Goal: Task Accomplishment & Management: Use online tool/utility

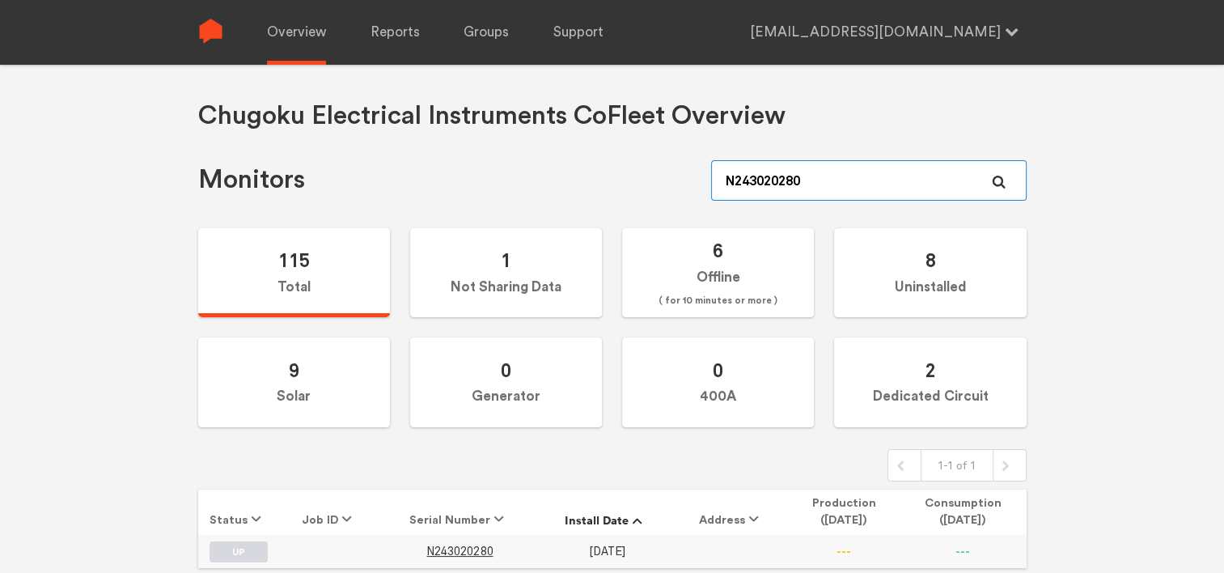
drag, startPoint x: 819, startPoint y: 182, endPoint x: 665, endPoint y: 187, distance: 153.8
click at [665, 187] on div "Monitors N243020280" at bounding box center [612, 180] width 828 height 40
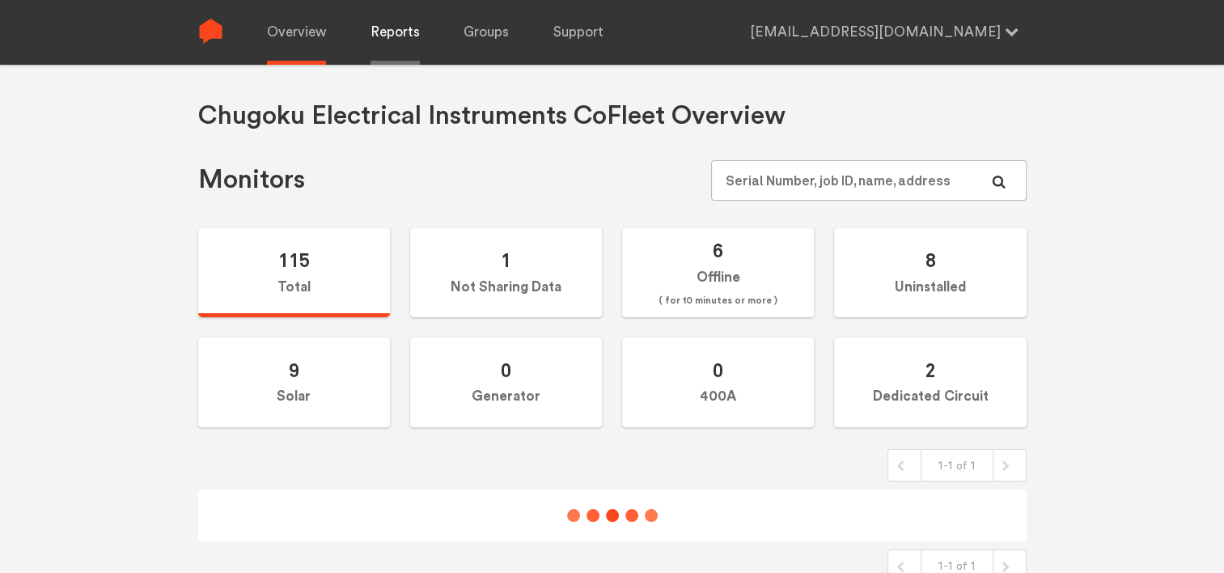
click at [412, 45] on link "Reports" at bounding box center [395, 32] width 49 height 65
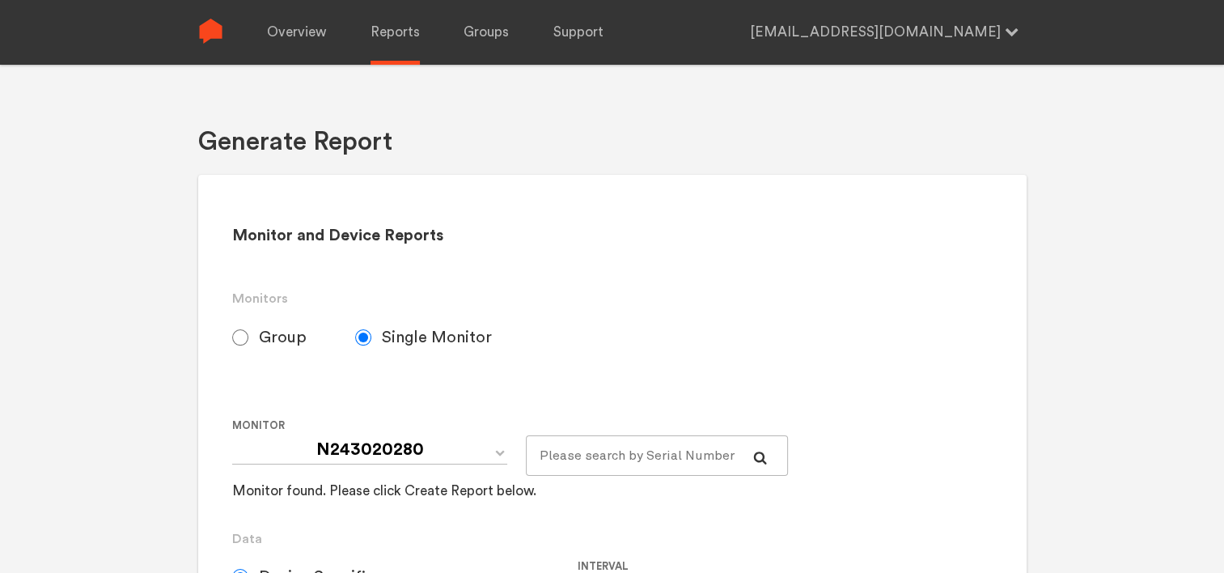
click at [272, 333] on span "Group" at bounding box center [283, 337] width 48 height 19
click at [248, 333] on input "Group" at bounding box center [240, 337] width 16 height 16
radio input "true"
radio input "false"
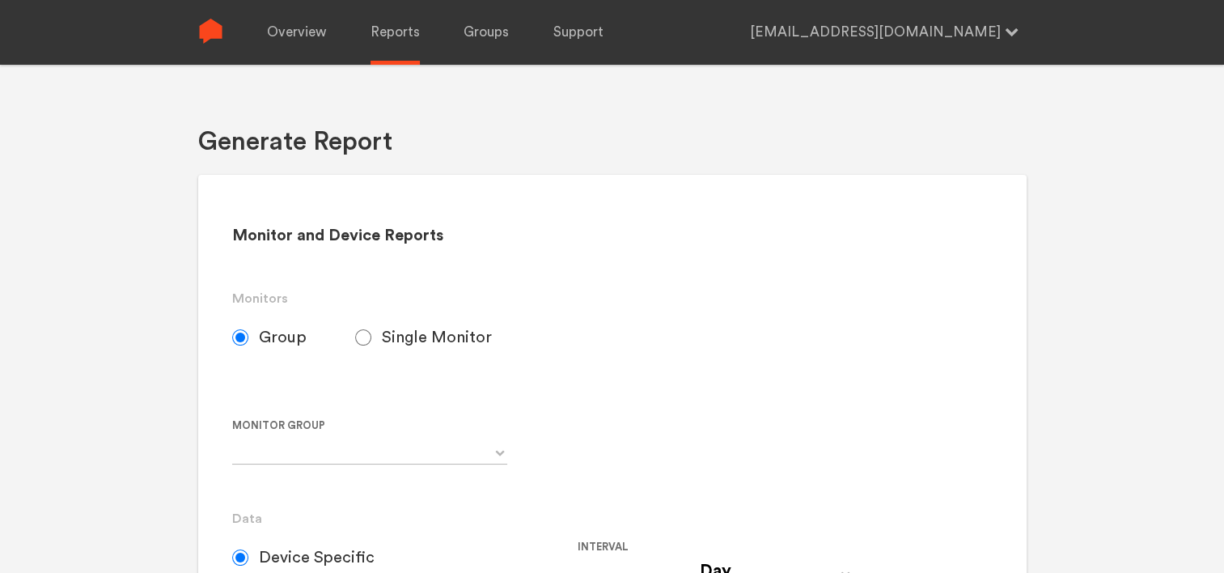
radio input "false"
radio input "true"
select select "N123030214"
select select "Chugoku Electrical Instruments Default Group"
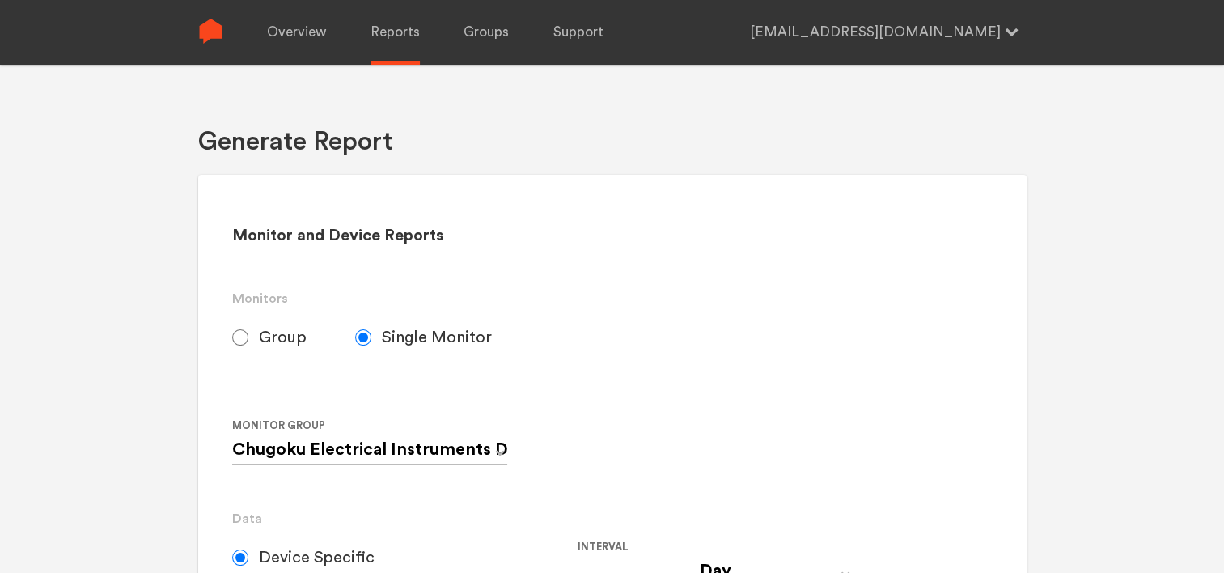
click at [252, 337] on label "Group" at bounding box center [293, 337] width 123 height 40
click at [248, 337] on input "Group" at bounding box center [240, 337] width 16 height 16
radio input "true"
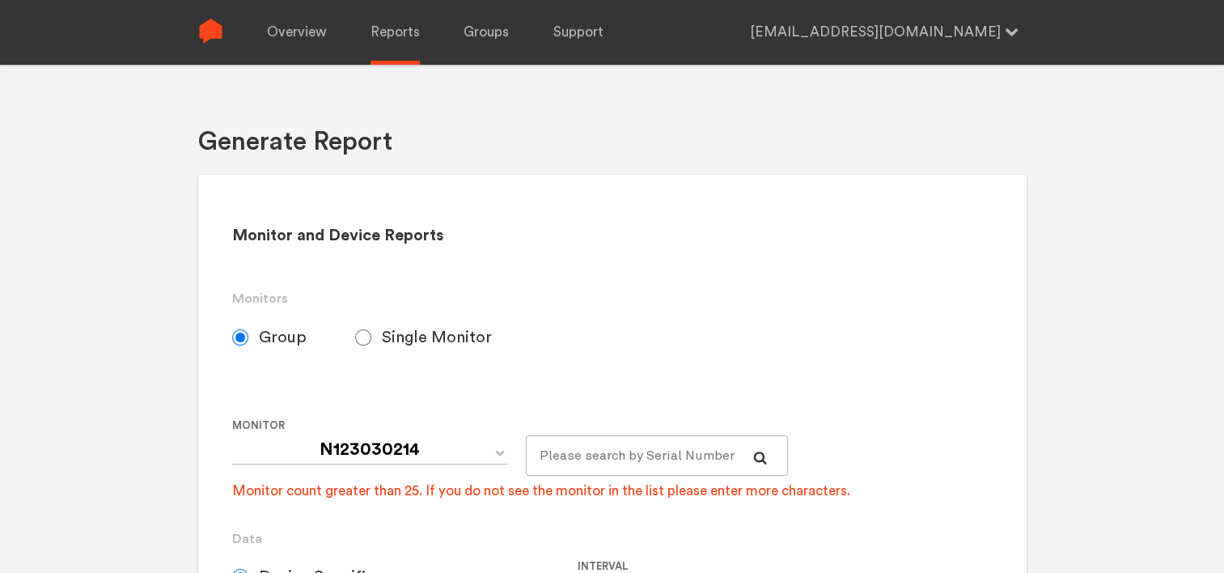
click at [285, 341] on span "Group" at bounding box center [283, 337] width 48 height 19
click at [248, 341] on input "Group" at bounding box center [240, 337] width 16 height 16
click at [278, 337] on span "Group" at bounding box center [283, 337] width 48 height 19
click at [248, 337] on input "Group" at bounding box center [240, 337] width 16 height 16
click at [278, 337] on span "Group" at bounding box center [283, 337] width 48 height 19
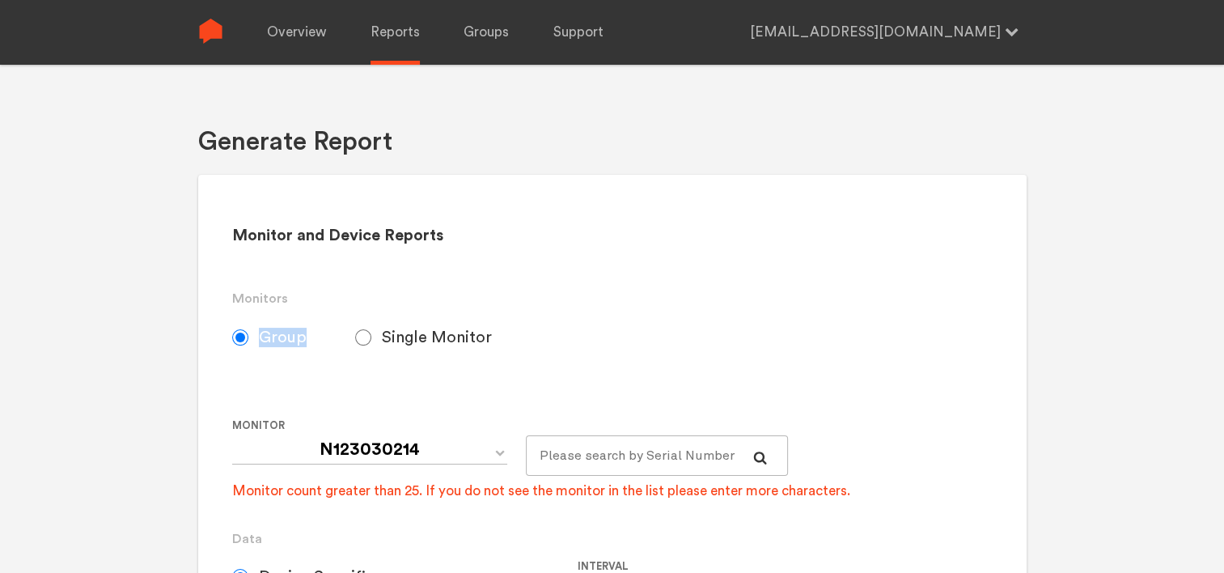
click at [248, 337] on input "Group" at bounding box center [240, 337] width 16 height 16
drag, startPoint x: 278, startPoint y: 337, endPoint x: 360, endPoint y: 340, distance: 81.8
click at [360, 340] on input "Single Monitor" at bounding box center [363, 337] width 16 height 16
radio input "true"
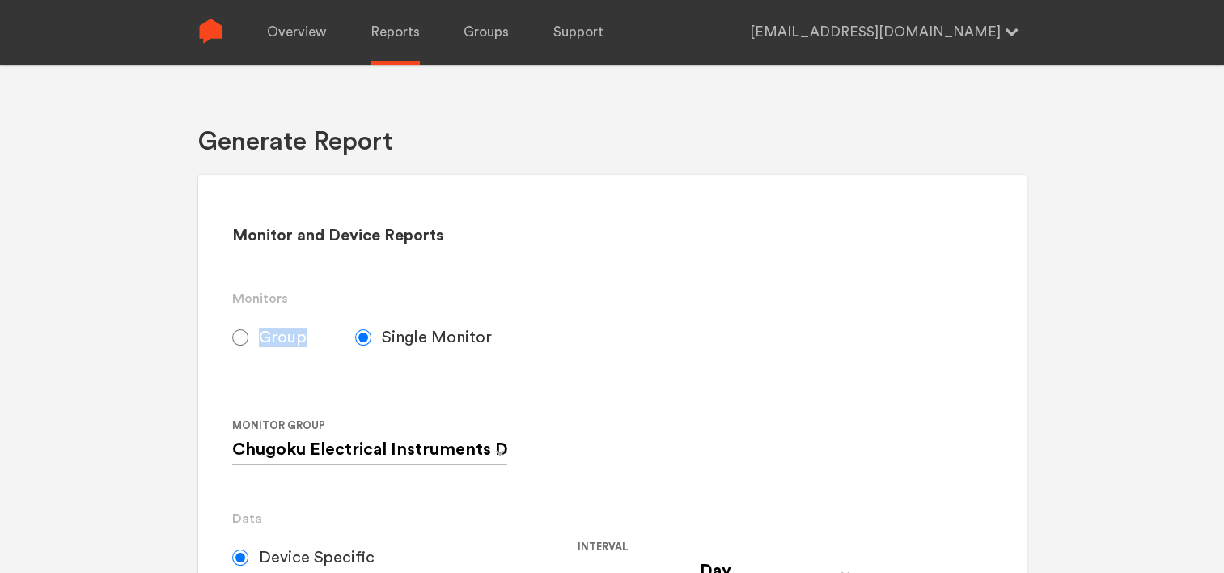
click at [265, 336] on span "Group" at bounding box center [283, 337] width 48 height 19
click at [248, 336] on input "Group" at bounding box center [240, 337] width 16 height 16
radio input "true"
radio input "false"
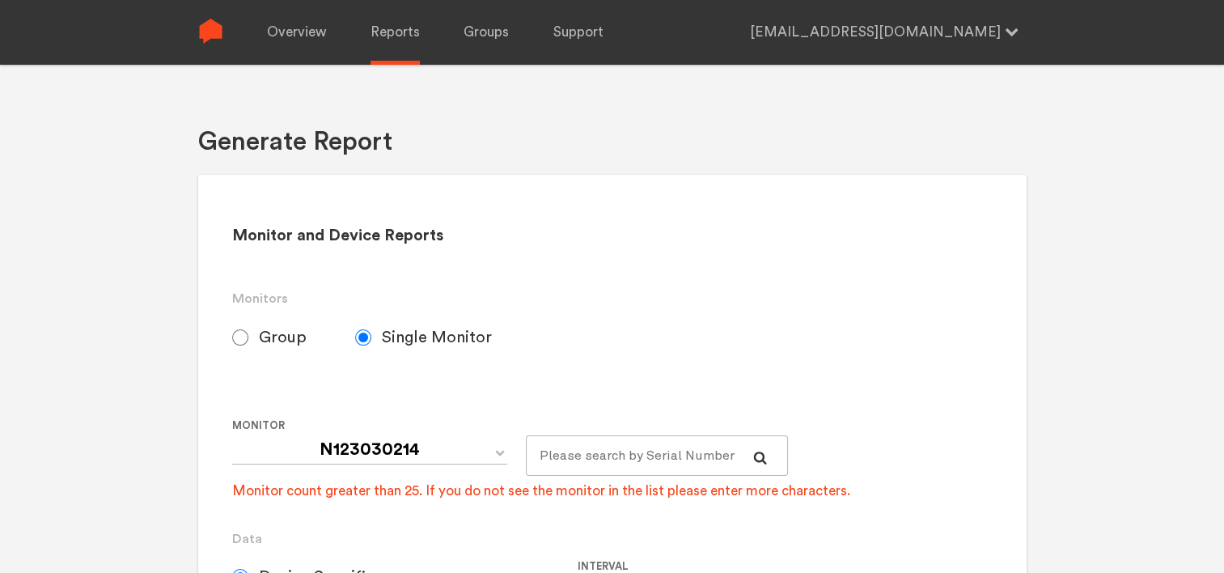
click at [239, 338] on input "Group" at bounding box center [240, 337] width 16 height 16
radio input "true"
radio input "false"
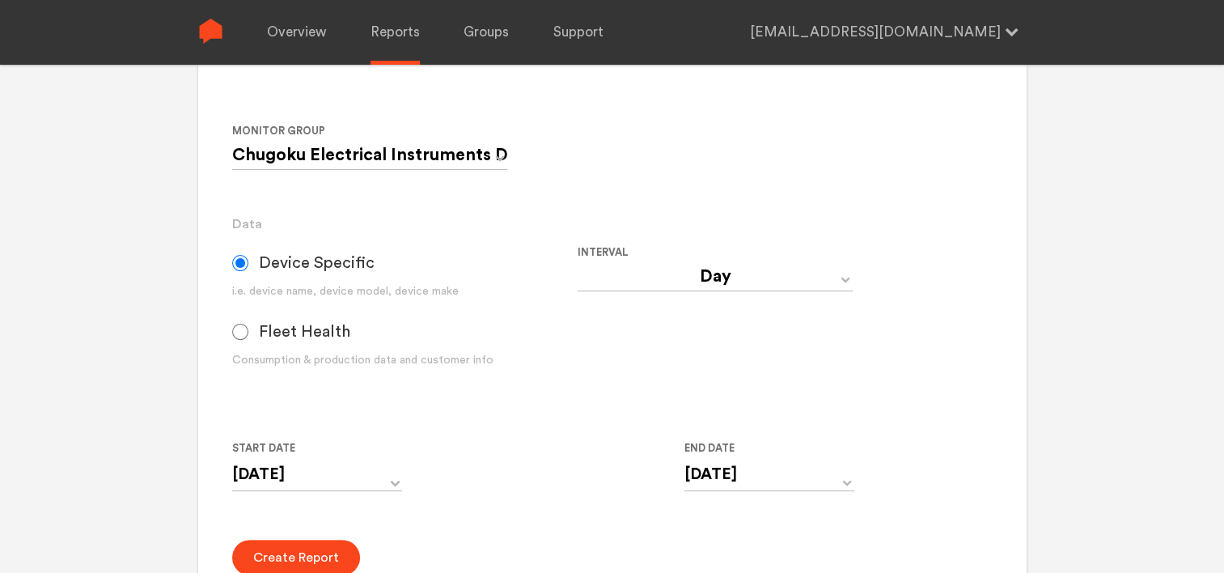
scroll to position [324, 0]
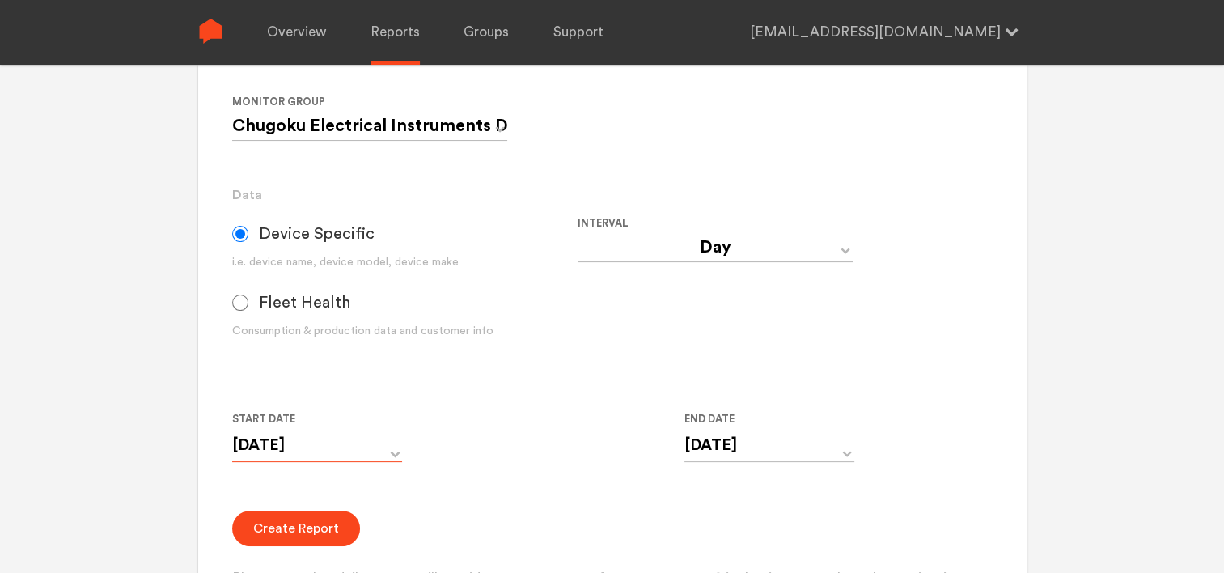
click at [393, 448] on input "[DATE]" at bounding box center [317, 445] width 170 height 33
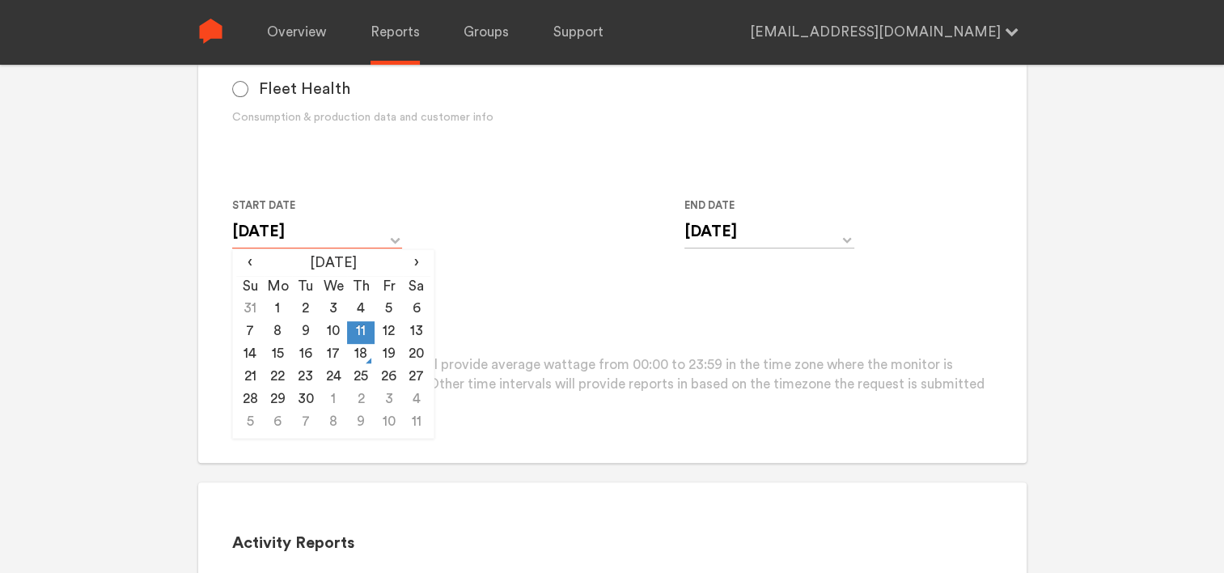
scroll to position [566, 0]
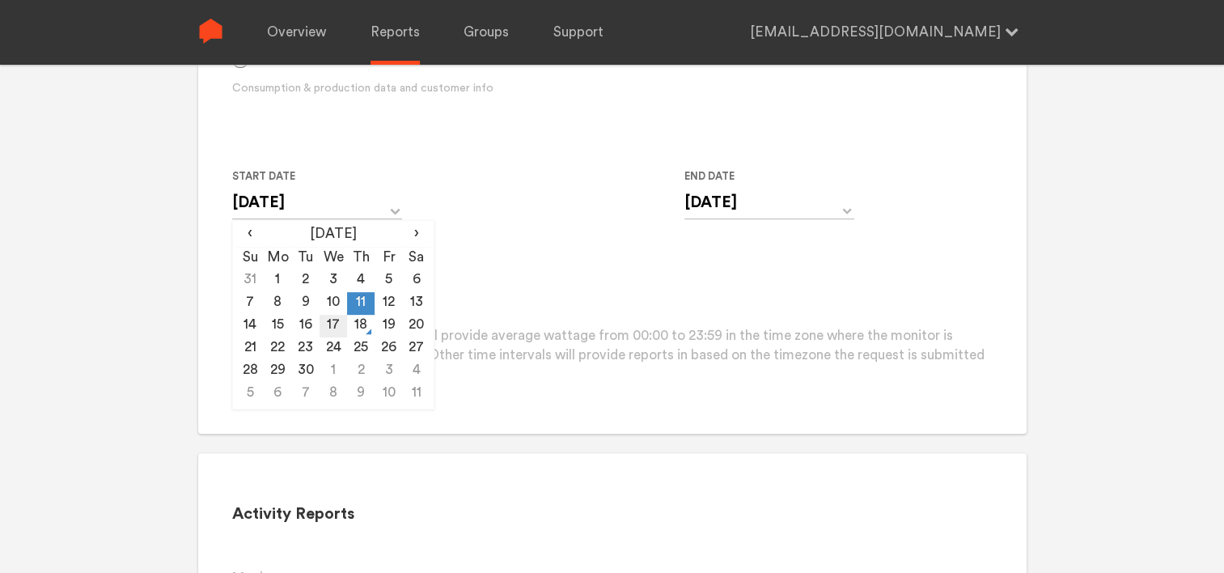
click at [336, 322] on td "17" at bounding box center [334, 326] width 28 height 23
type input "[DATE]"
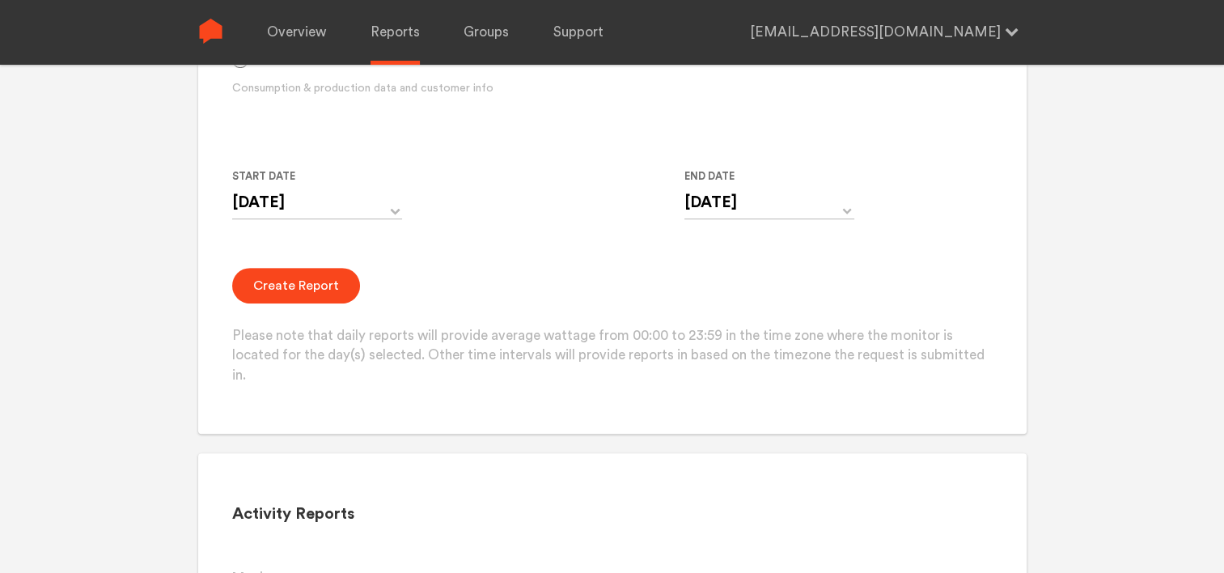
click at [523, 256] on form "Group Single Monitor Monitor Group Chugoku Electrical Instruments Default Group…" at bounding box center [612, 68] width 760 height 635
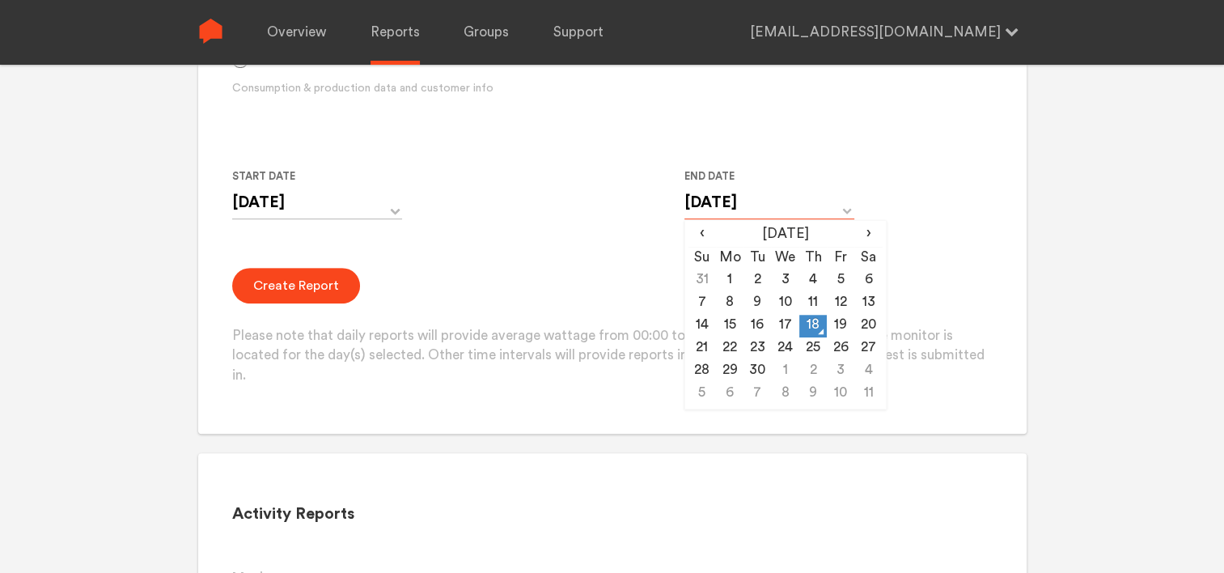
click at [736, 214] on input "[DATE]" at bounding box center [769, 202] width 170 height 33
drag, startPoint x: 736, startPoint y: 214, endPoint x: 785, endPoint y: 327, distance: 123.2
click at [785, 327] on td "17" at bounding box center [785, 326] width 28 height 23
type input "[DATE]"
click at [620, 268] on div "Create Report Please note that daily reports will provide average wattage from …" at bounding box center [612, 327] width 760 height 118
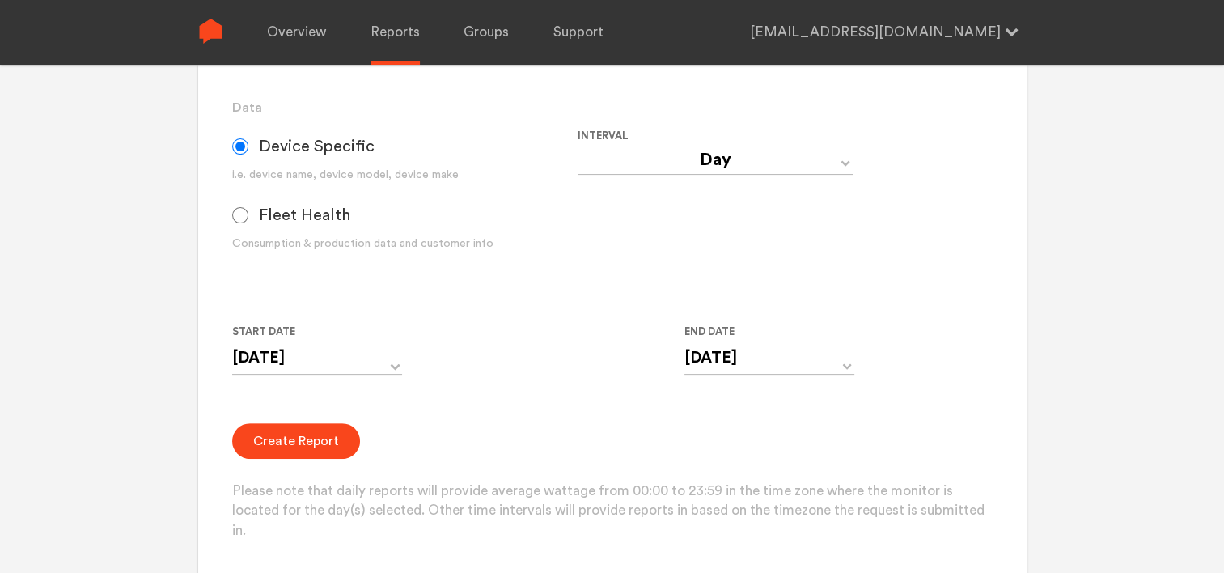
scroll to position [405, 0]
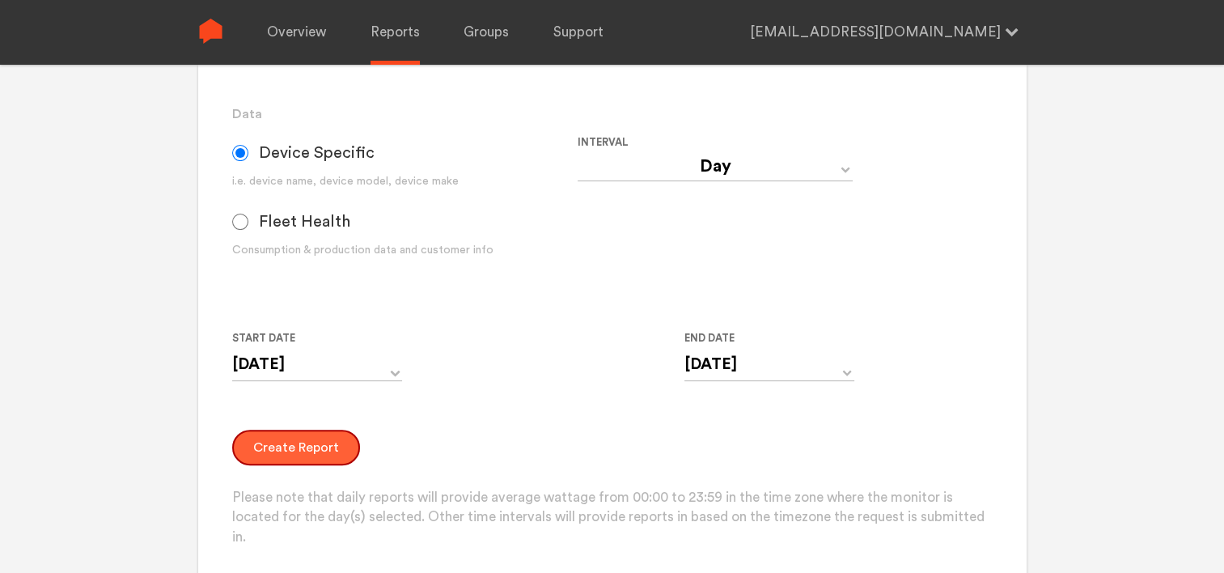
click at [296, 448] on button "Create Report" at bounding box center [296, 448] width 128 height 36
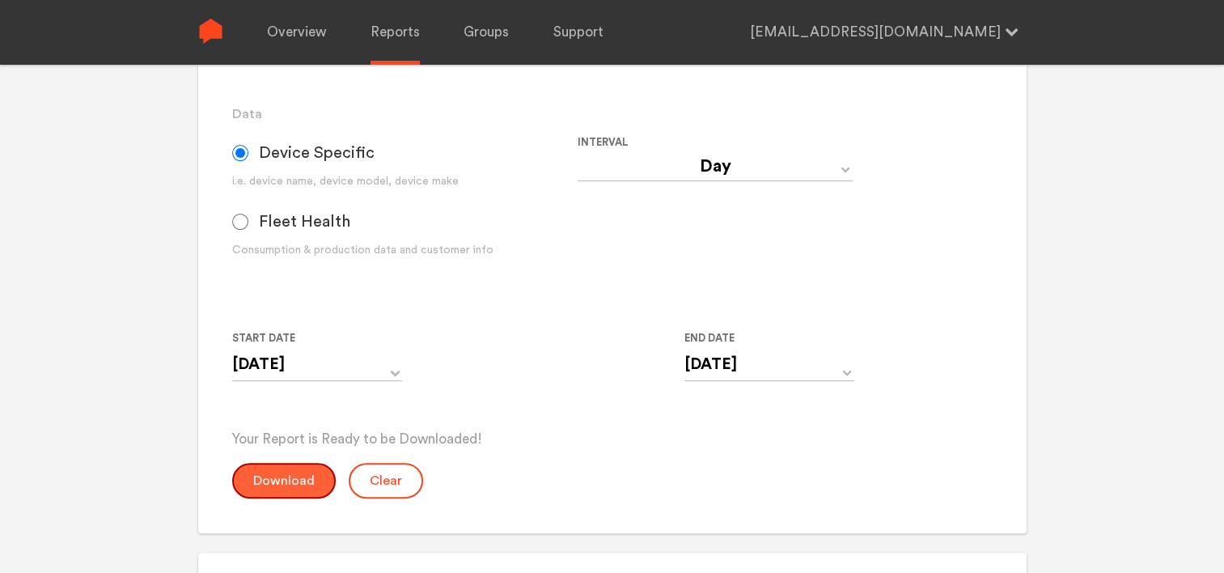
click at [287, 474] on button "Download" at bounding box center [284, 481] width 104 height 36
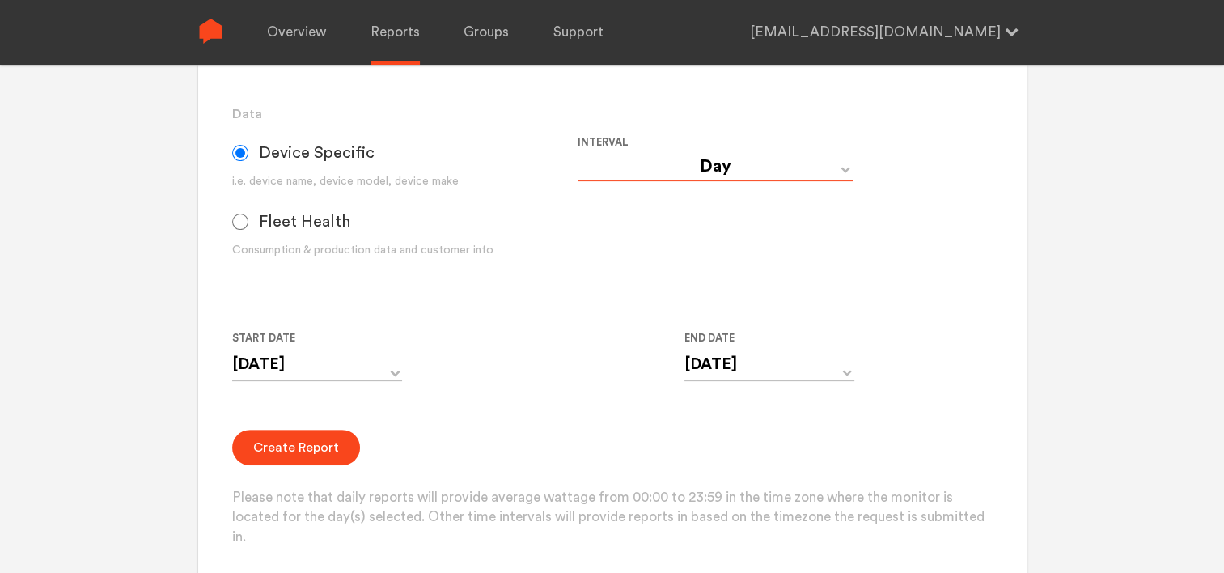
click at [717, 163] on select "Day Year Month Week Hour 30 Minute 15 Minute 5 Minute Minute" at bounding box center [715, 166] width 275 height 29
select select "Minute"
click at [578, 152] on select "Day Year Month Week Hour 30 Minute 15 Minute 5 Minute Minute" at bounding box center [715, 166] width 275 height 29
type input "[DATE] 12:00 AM"
type input "[DATE] 11:59 PM"
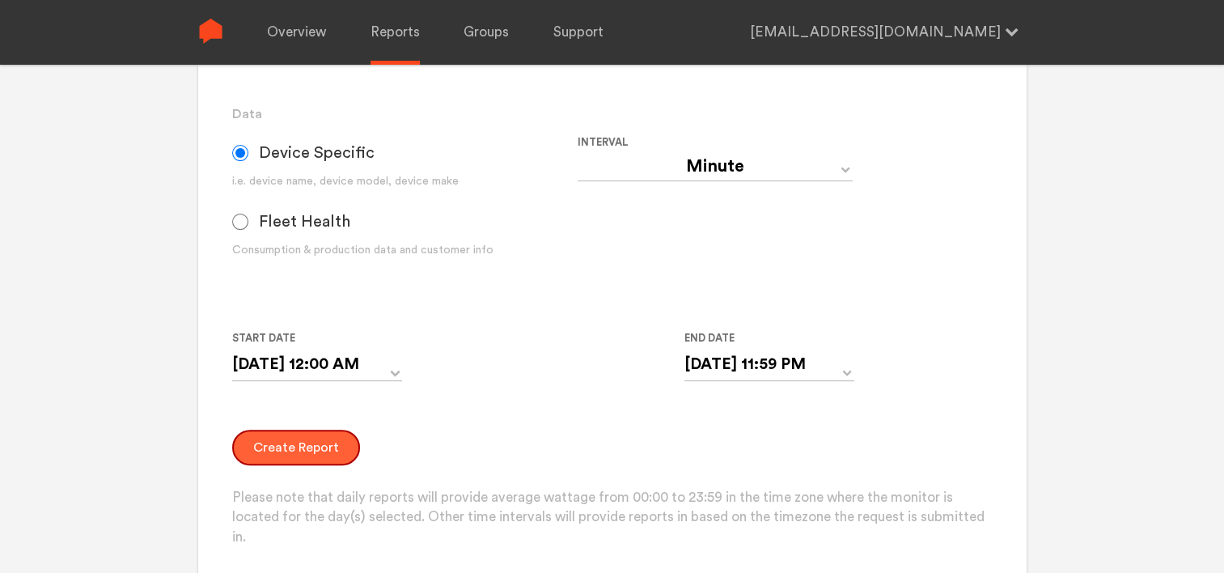
click at [306, 443] on button "Create Report" at bounding box center [296, 448] width 128 height 36
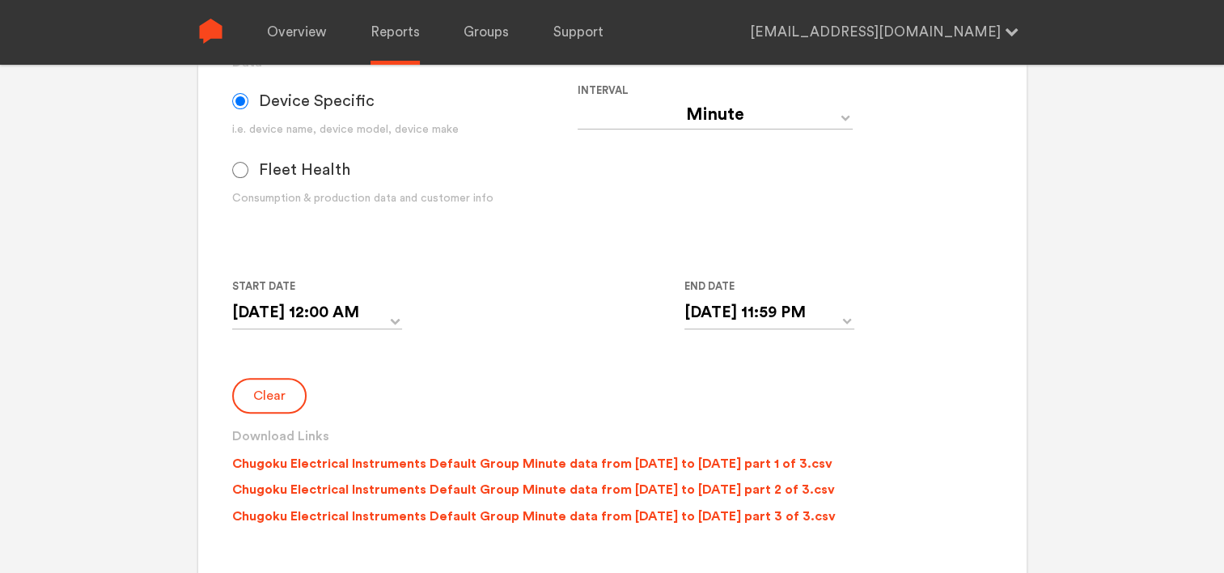
scroll to position [485, 0]
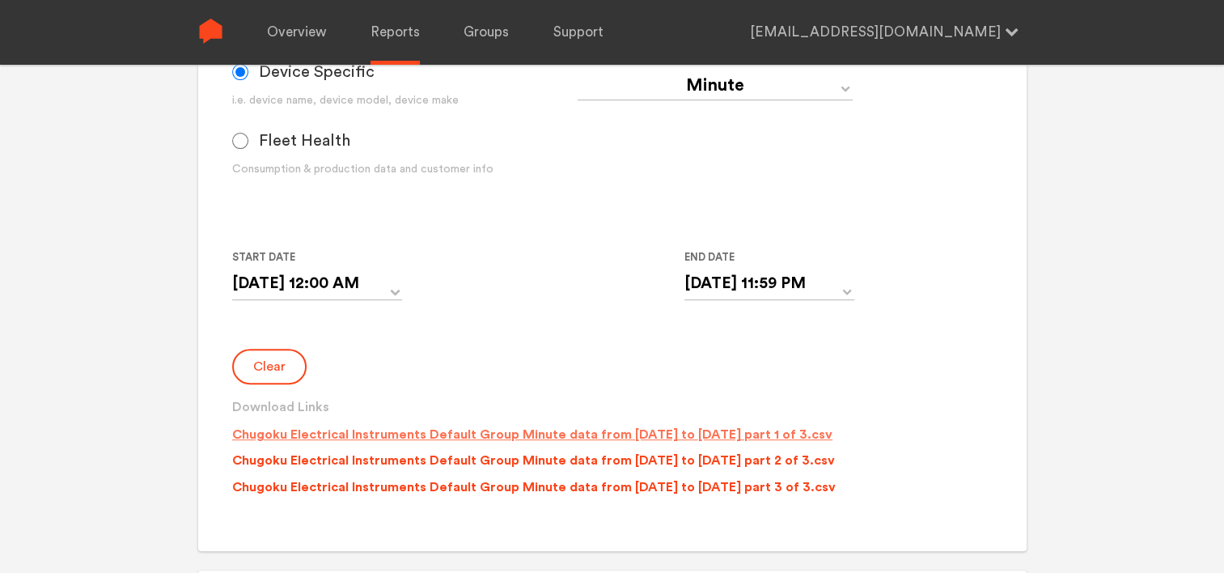
click at [519, 432] on p "Chugoku Electrical Instruments Default Group Minute data from [DATE] to [DATE] …" at bounding box center [532, 434] width 600 height 19
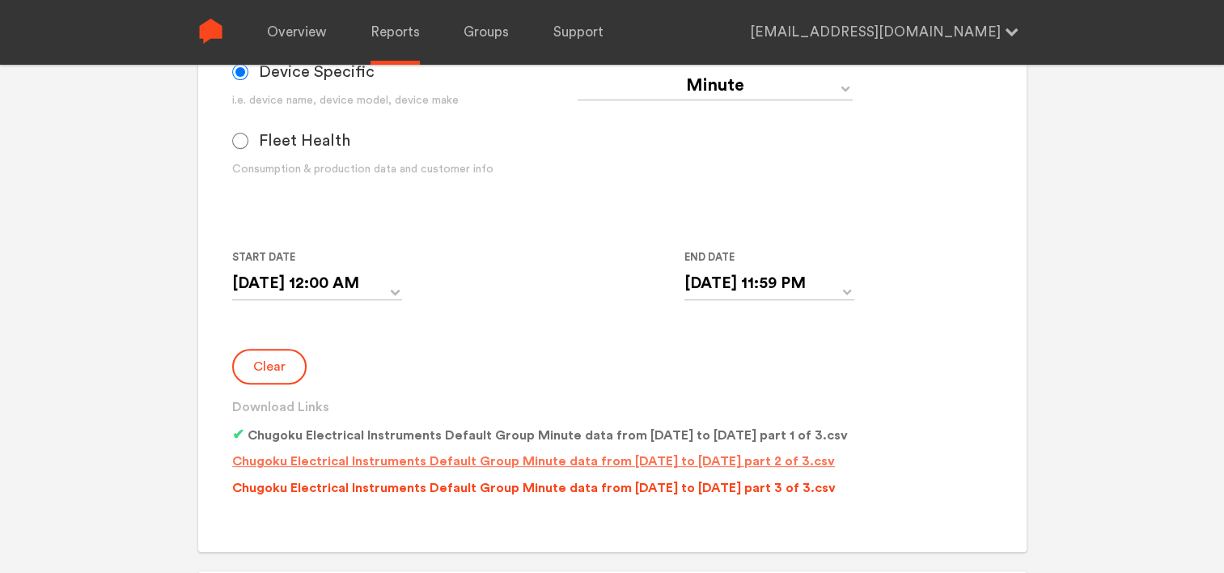
click at [530, 460] on p "Chugoku Electrical Instruments Default Group Minute data from [DATE] to [DATE] …" at bounding box center [533, 460] width 603 height 19
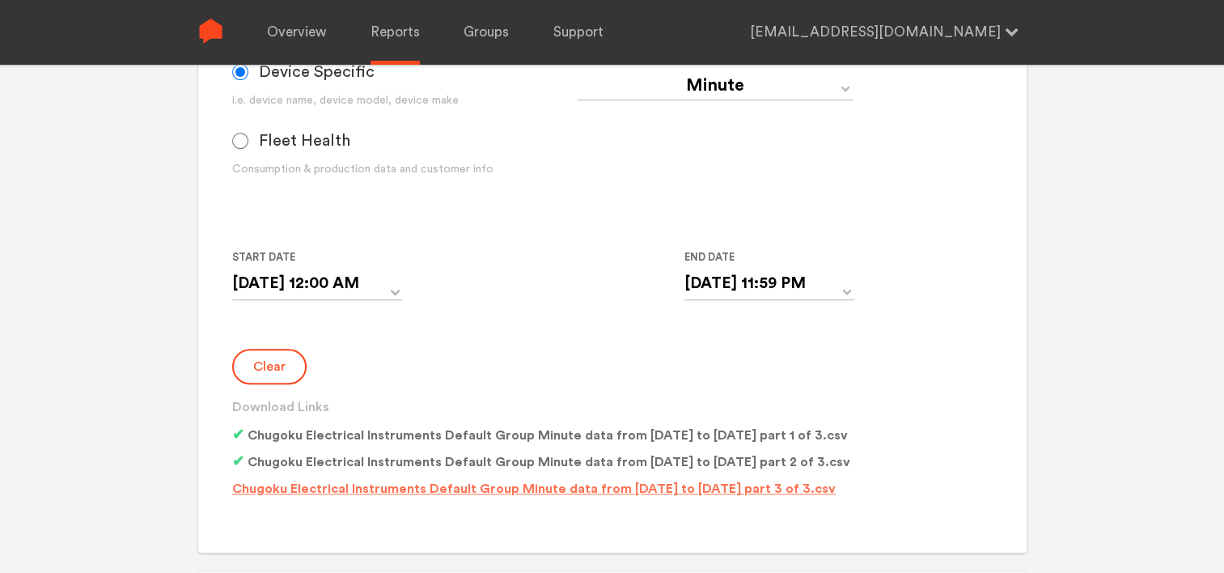
click at [537, 485] on p "Chugoku Electrical Instruments Default Group Minute data from [DATE] to [DATE] …" at bounding box center [534, 488] width 604 height 19
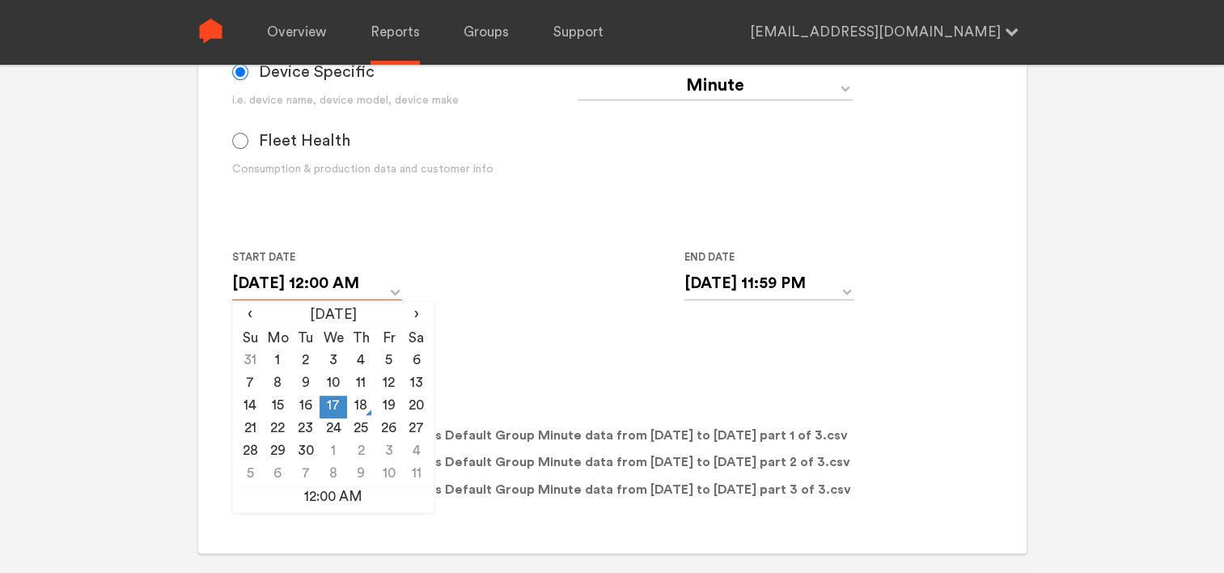
click at [354, 282] on input "[DATE] 12:00 AM" at bounding box center [317, 283] width 170 height 33
click at [307, 411] on td "16" at bounding box center [306, 407] width 28 height 23
type input "[DATE] 12:00 AM"
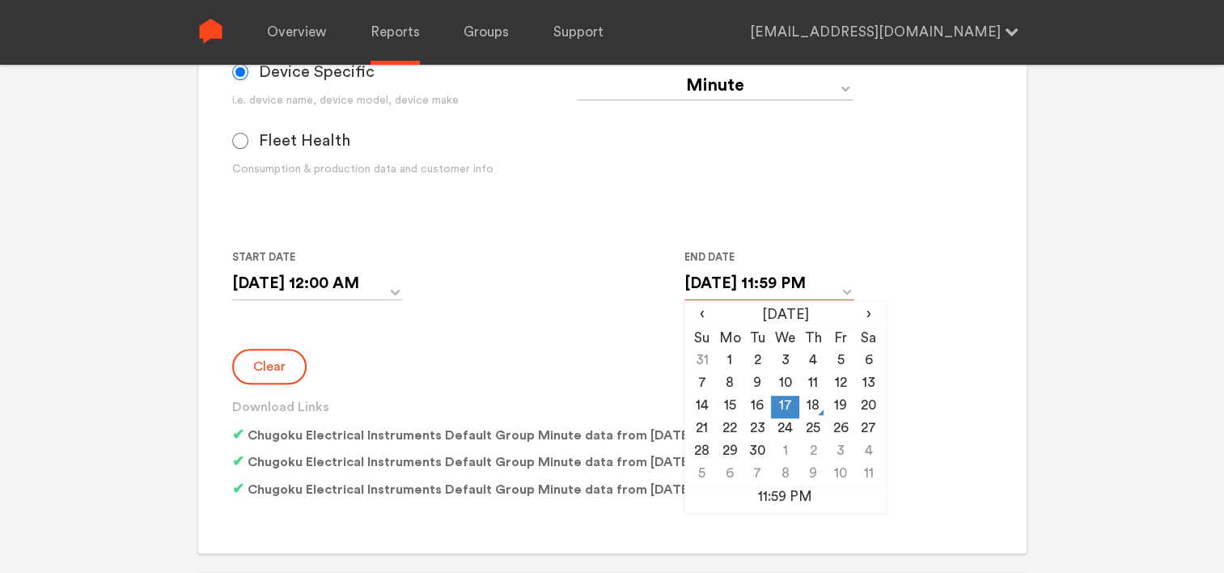
click at [717, 284] on input "[DATE] 11:59 PM" at bounding box center [769, 283] width 170 height 33
click at [763, 401] on td "16" at bounding box center [758, 407] width 28 height 23
type input "[DATE] 11:59 PM"
click at [412, 326] on form "Group Single Monitor Monitor Group Chugoku Electrical Instruments Default Group…" at bounding box center [612, 169] width 760 height 674
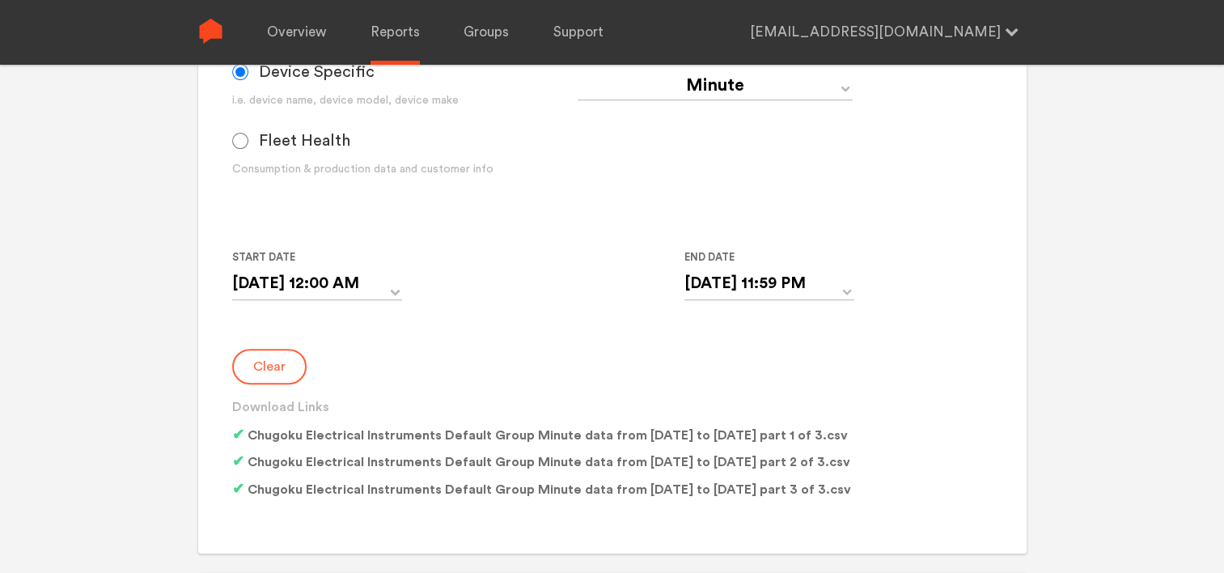
click at [286, 372] on button "Clear" at bounding box center [269, 367] width 74 height 36
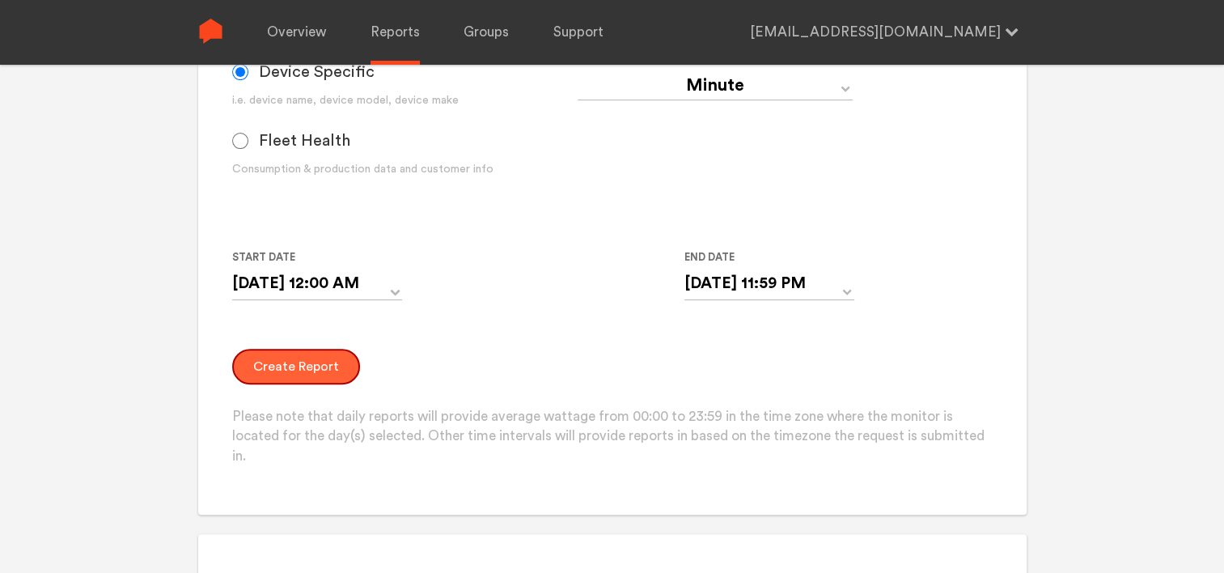
click at [290, 369] on button "Create Report" at bounding box center [296, 367] width 128 height 36
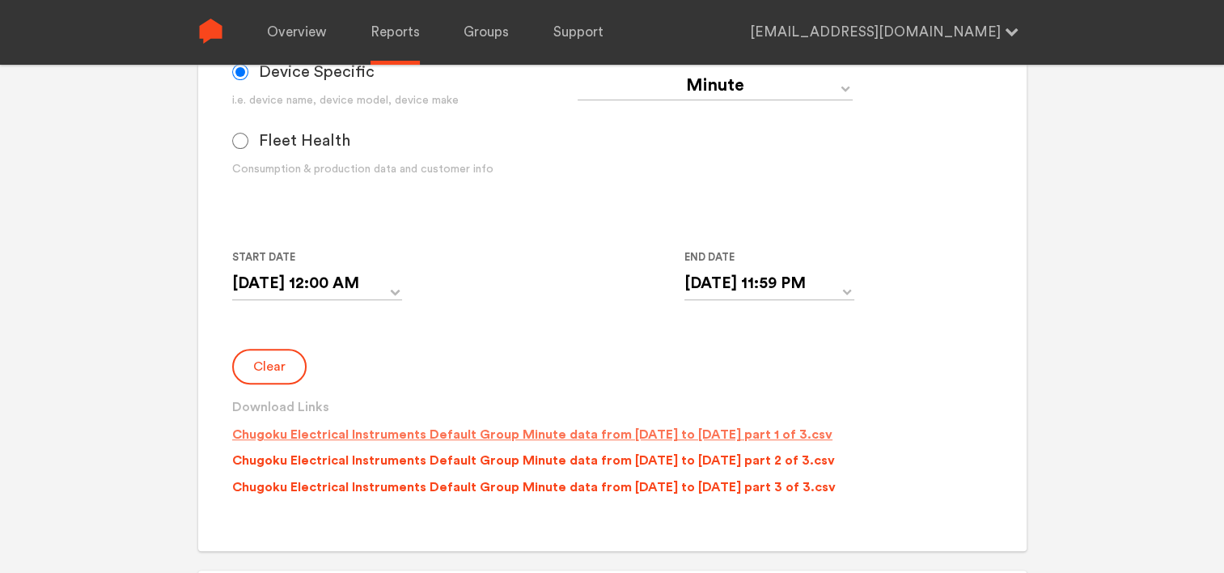
click at [556, 427] on p "Chugoku Electrical Instruments Default Group Minute data from [DATE] to [DATE] …" at bounding box center [532, 434] width 600 height 19
click at [557, 461] on p "Chugoku Electrical Instruments Default Group Minute data from [DATE] to [DATE] …" at bounding box center [533, 460] width 603 height 19
click at [556, 483] on p "Chugoku Electrical Instruments Default Group Minute data from [DATE] to [DATE] …" at bounding box center [534, 486] width 604 height 19
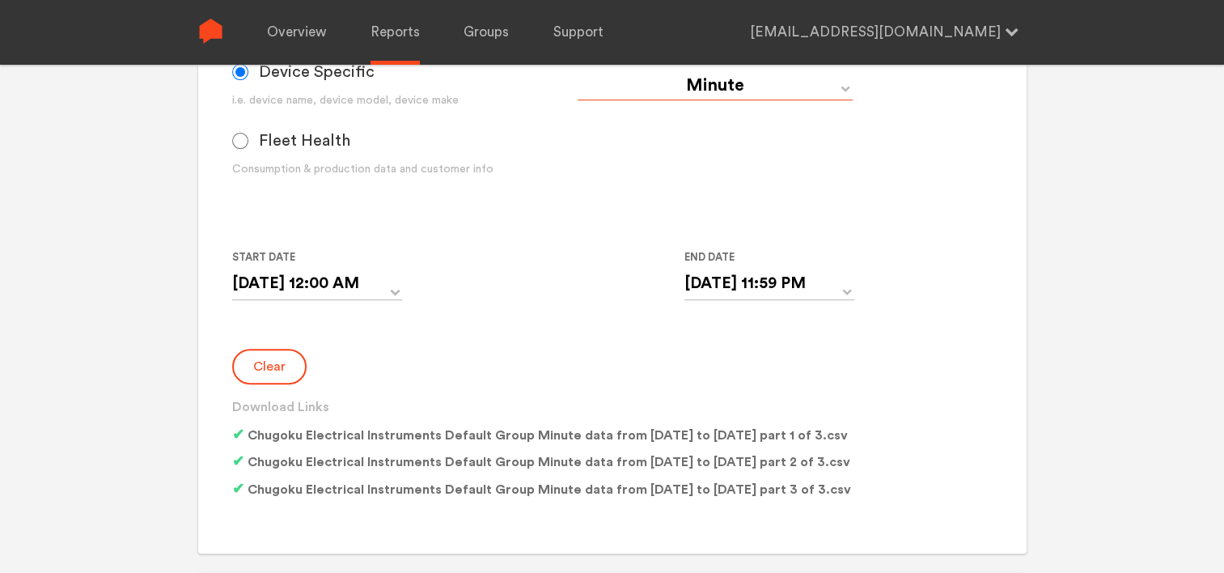
click at [730, 92] on select "Day Year Month Week Hour 30 Minute 15 Minute 5 Minute Minute" at bounding box center [715, 85] width 275 height 29
select select "Day"
click at [578, 71] on select "Day Year Month Week Hour 30 Minute 15 Minute 5 Minute Minute" at bounding box center [715, 85] width 275 height 29
type input "[DATE]"
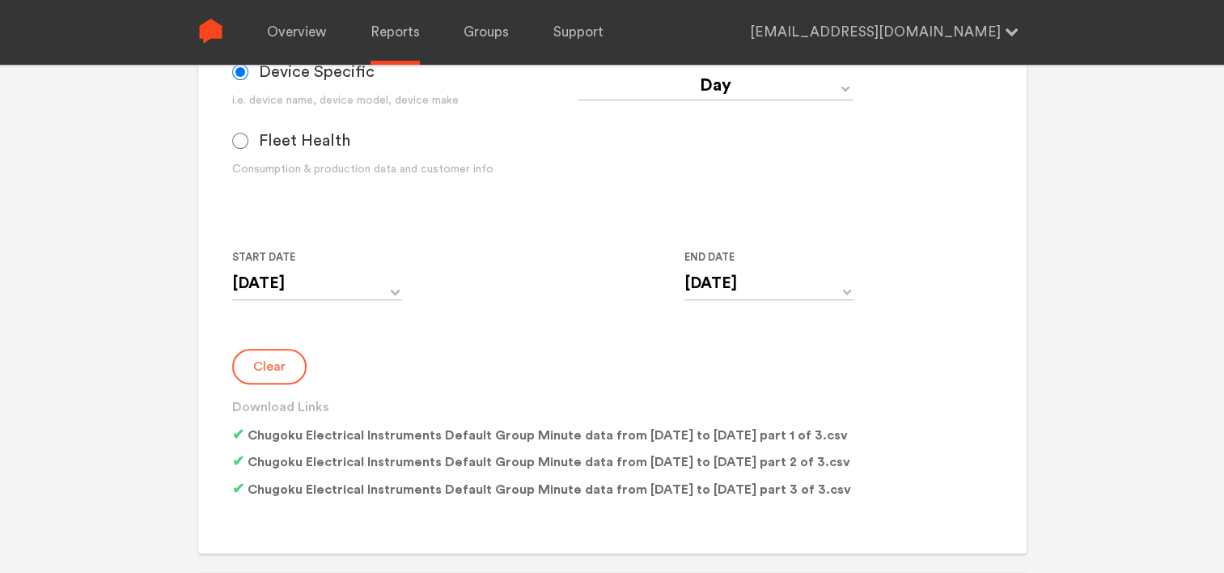
click at [274, 369] on button "Clear" at bounding box center [269, 367] width 74 height 36
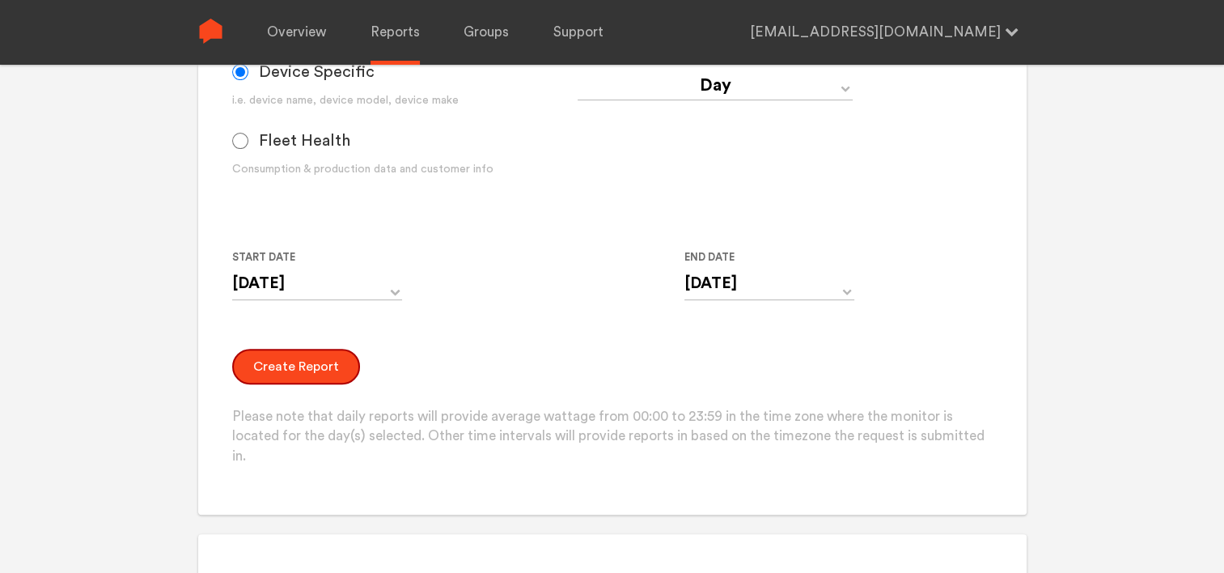
click at [274, 369] on button "Create Report" at bounding box center [296, 367] width 128 height 36
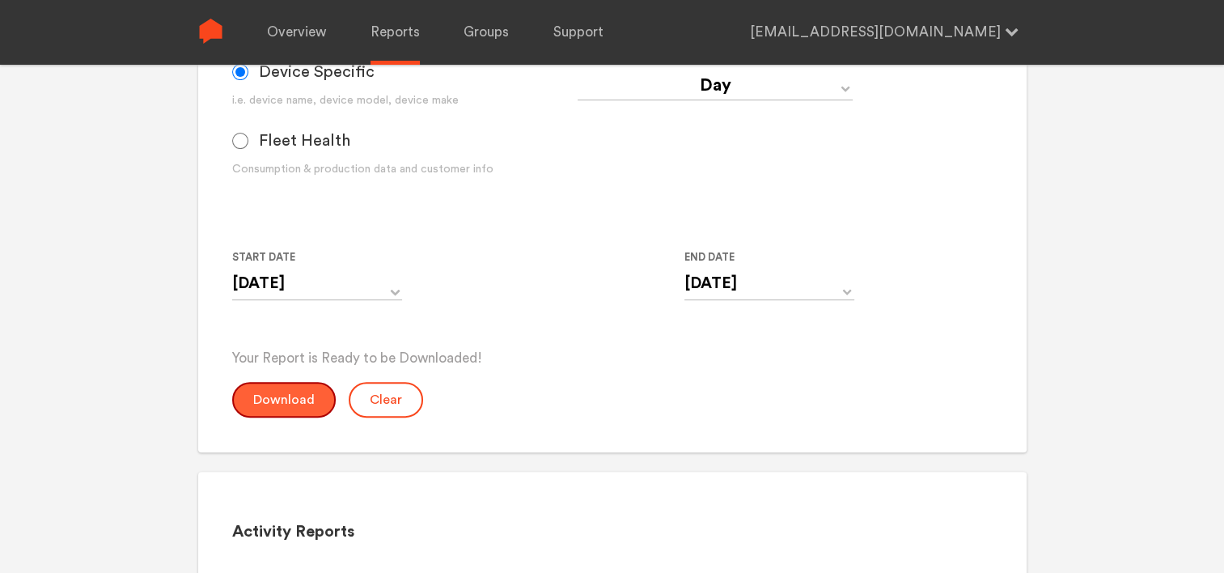
click at [278, 405] on button "Download" at bounding box center [284, 400] width 104 height 36
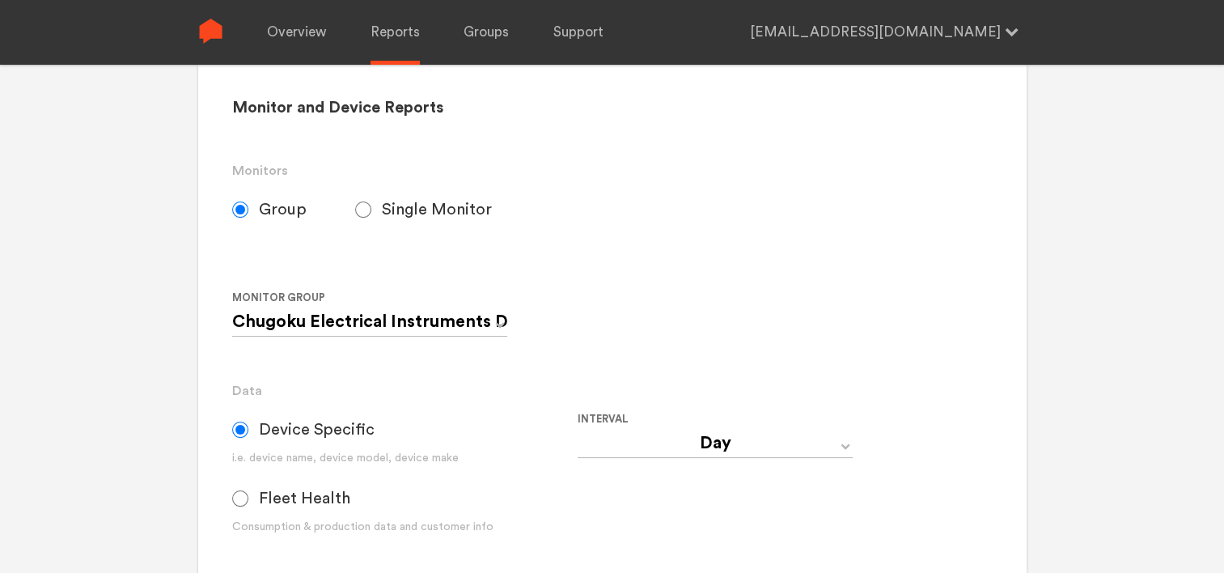
scroll to position [0, 0]
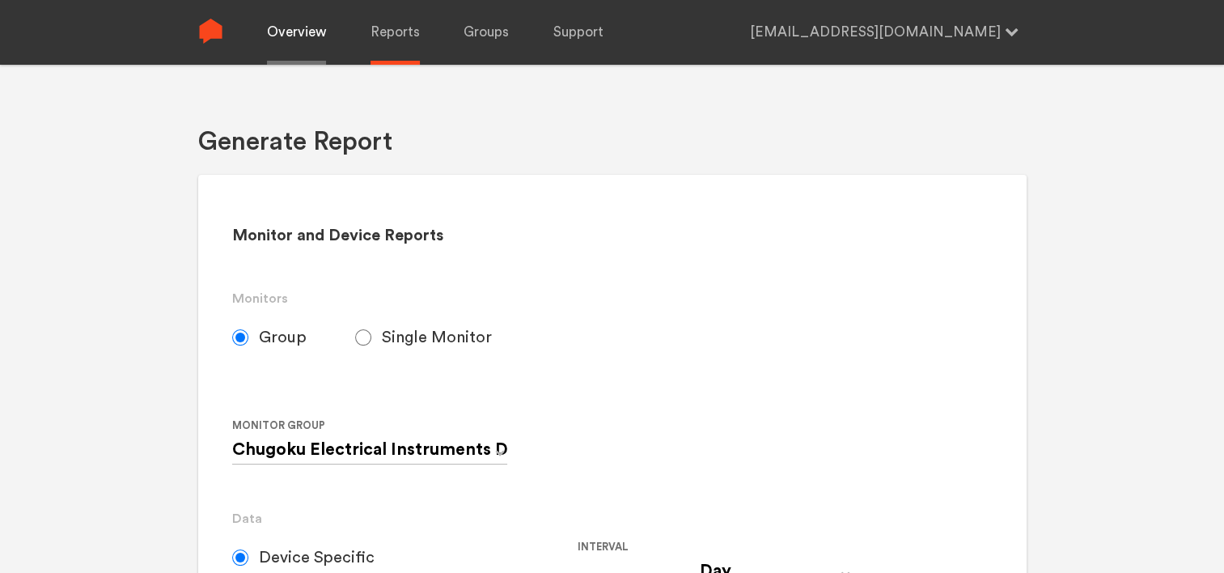
drag, startPoint x: 307, startPoint y: 28, endPoint x: 326, endPoint y: 53, distance: 31.9
click at [307, 28] on link "Overview" at bounding box center [296, 32] width 59 height 65
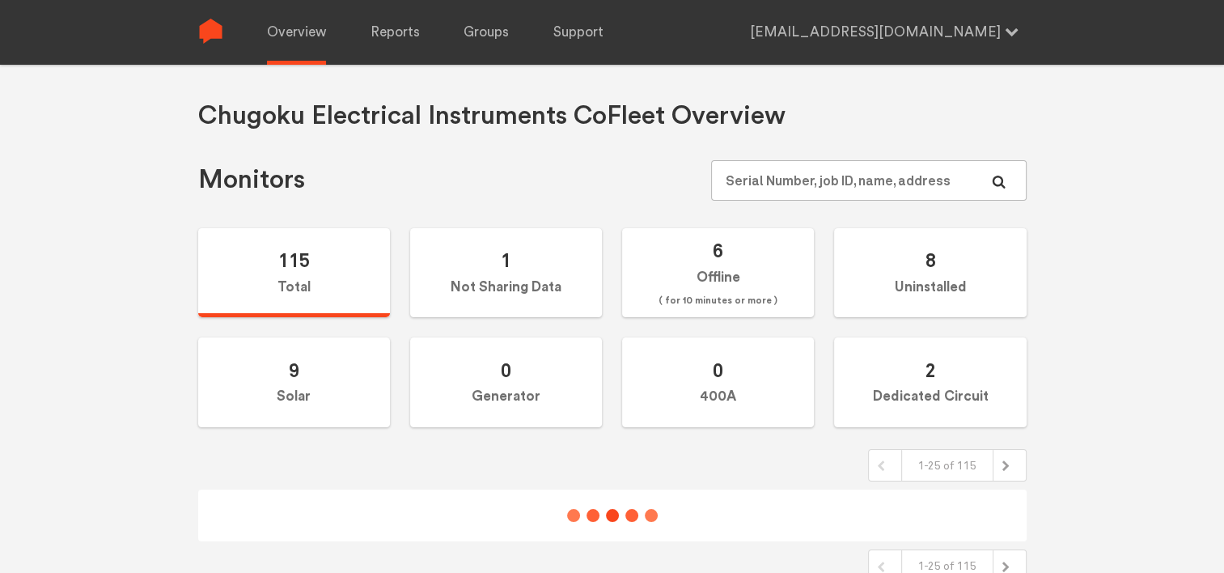
click at [811, 155] on div "Chugoku Electrical Instruments Co Fleet Overview Monitors 115 Total 1 Not Shari…" at bounding box center [612, 321] width 828 height 443
click at [807, 173] on input "text" at bounding box center [868, 180] width 315 height 40
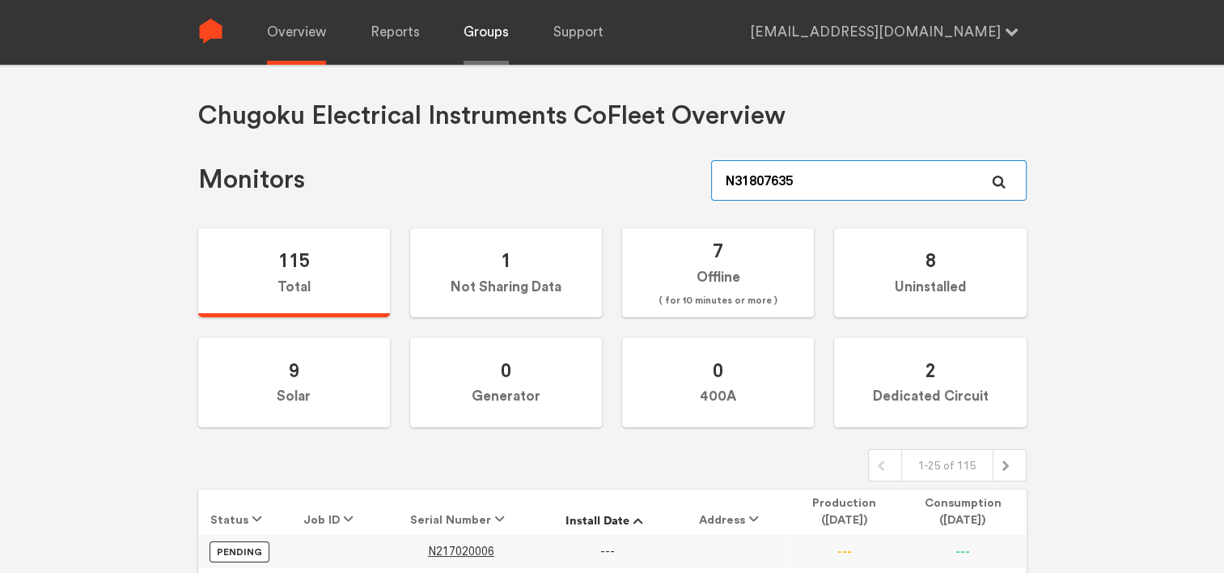
type input "N318076353"
click at [395, 27] on link "Reports" at bounding box center [395, 32] width 49 height 65
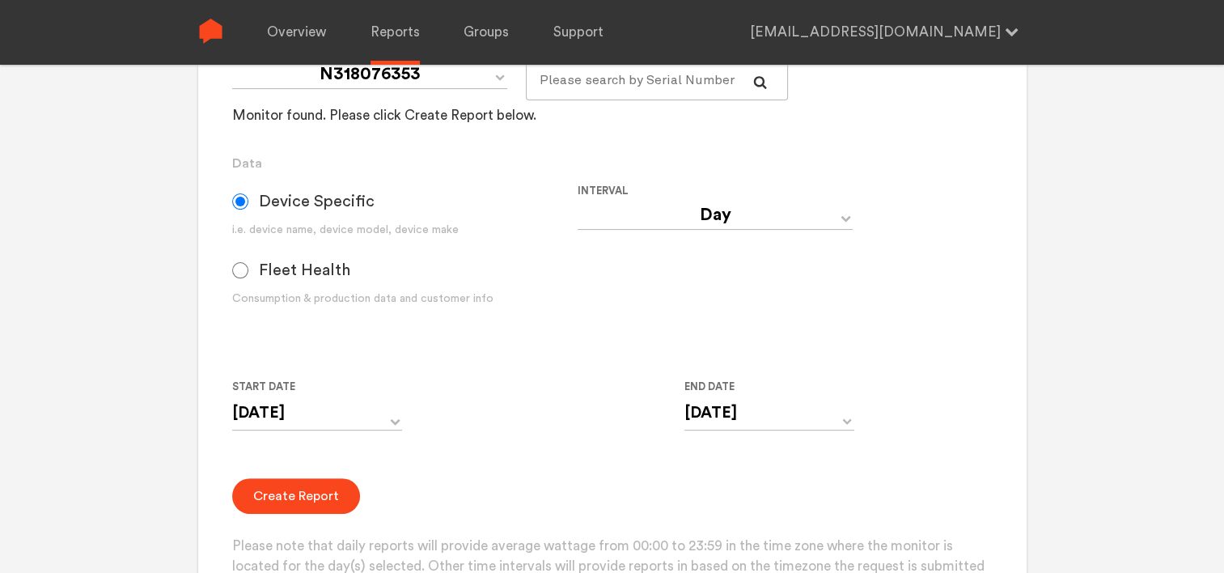
scroll to position [405, 0]
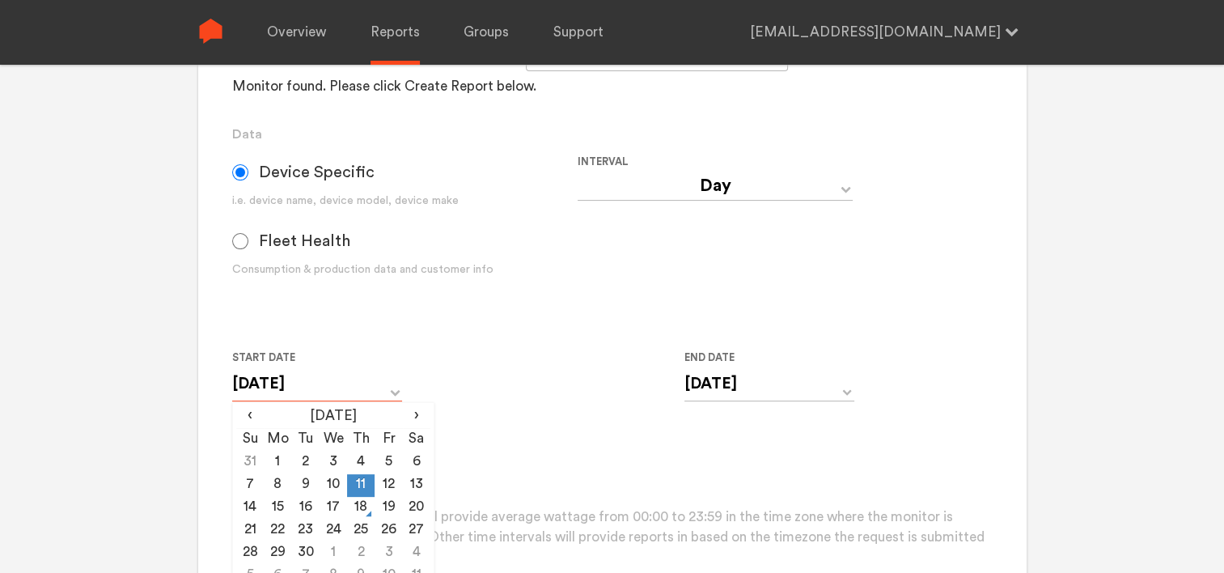
click at [376, 382] on input "[DATE]" at bounding box center [317, 383] width 170 height 33
click at [417, 377] on div "Start Date [DATE] ‹ [DATE] › Su Mo Tu We Th Fr Sa 31 1 2 3 4 5 6 7 8 9 10 11 12…" at bounding box center [577, 385] width 691 height 74
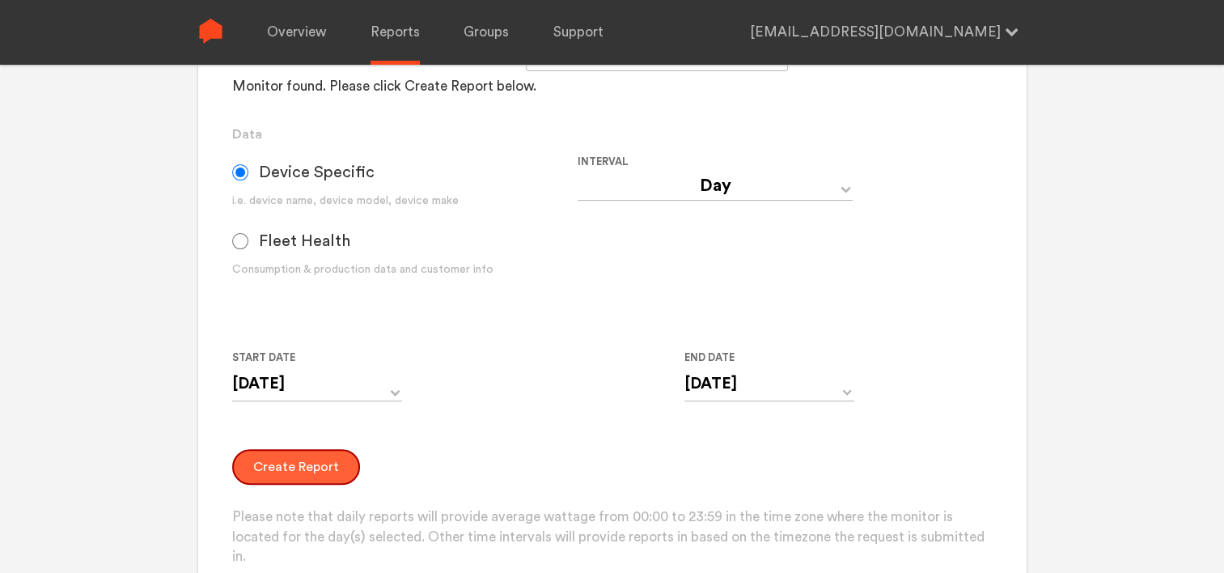
click at [317, 468] on button "Create Report" at bounding box center [296, 467] width 128 height 36
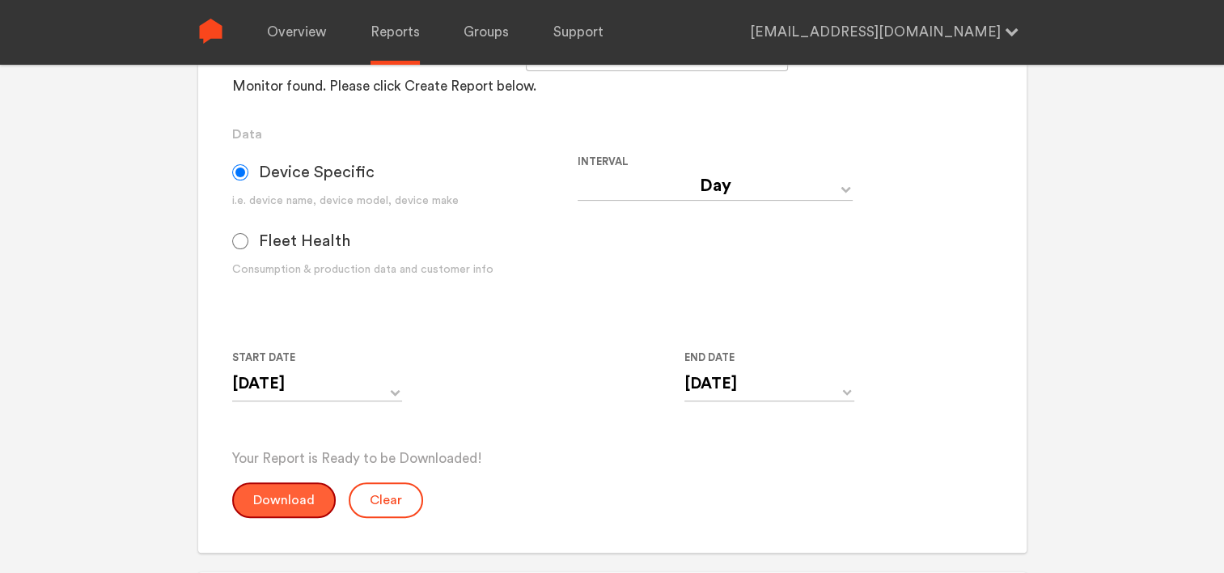
click at [257, 509] on button "Download" at bounding box center [284, 500] width 104 height 36
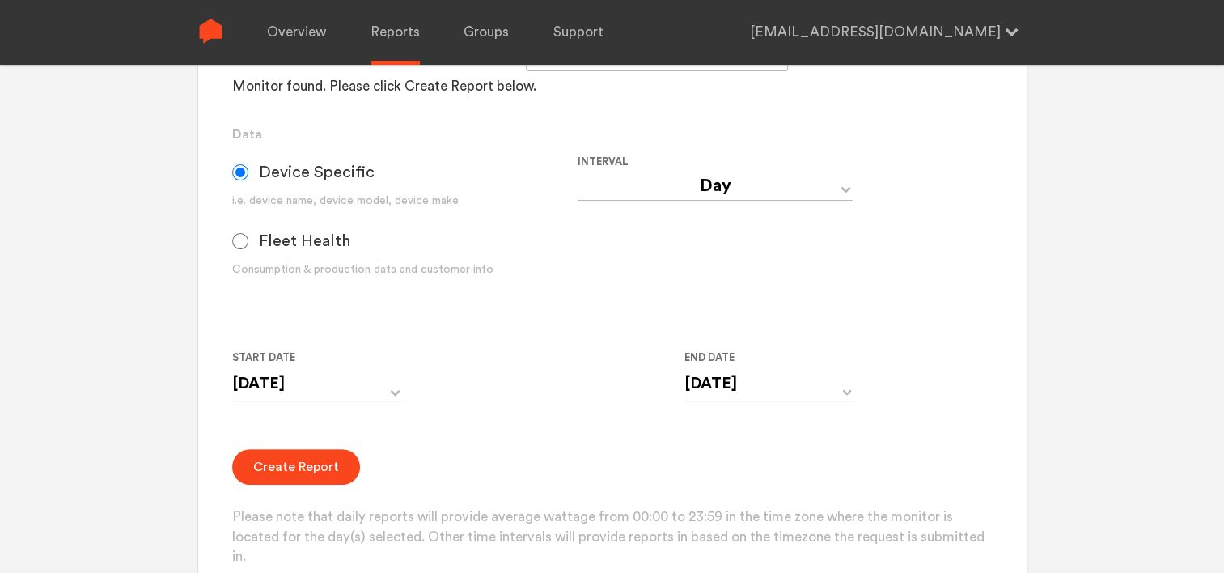
click at [710, 193] on select "Day Year Month Week Hour 30 Minute 15 Minute 5 Minute Minute" at bounding box center [715, 186] width 275 height 29
select select "Minute"
click at [578, 172] on select "Day Year Month Week Hour 30 Minute 15 Minute 5 Minute Minute" at bounding box center [715, 186] width 275 height 29
type input "[DATE] 12:00 AM"
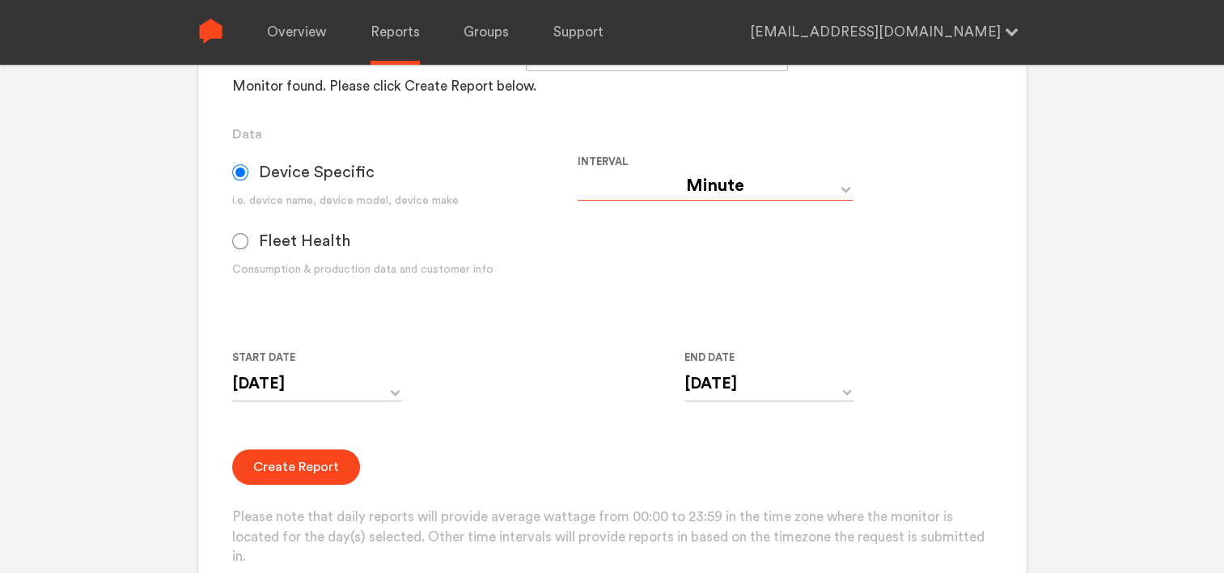
type input "[DATE] 11:59 PM"
click at [305, 458] on button "Create Report" at bounding box center [296, 467] width 128 height 36
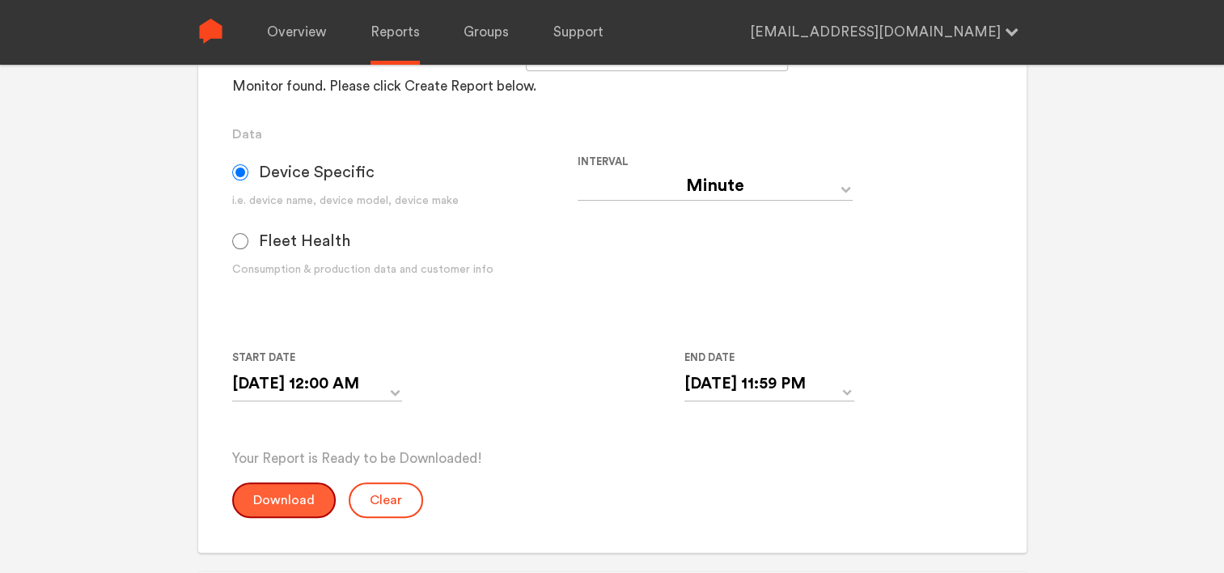
click at [297, 510] on button "Download" at bounding box center [284, 500] width 104 height 36
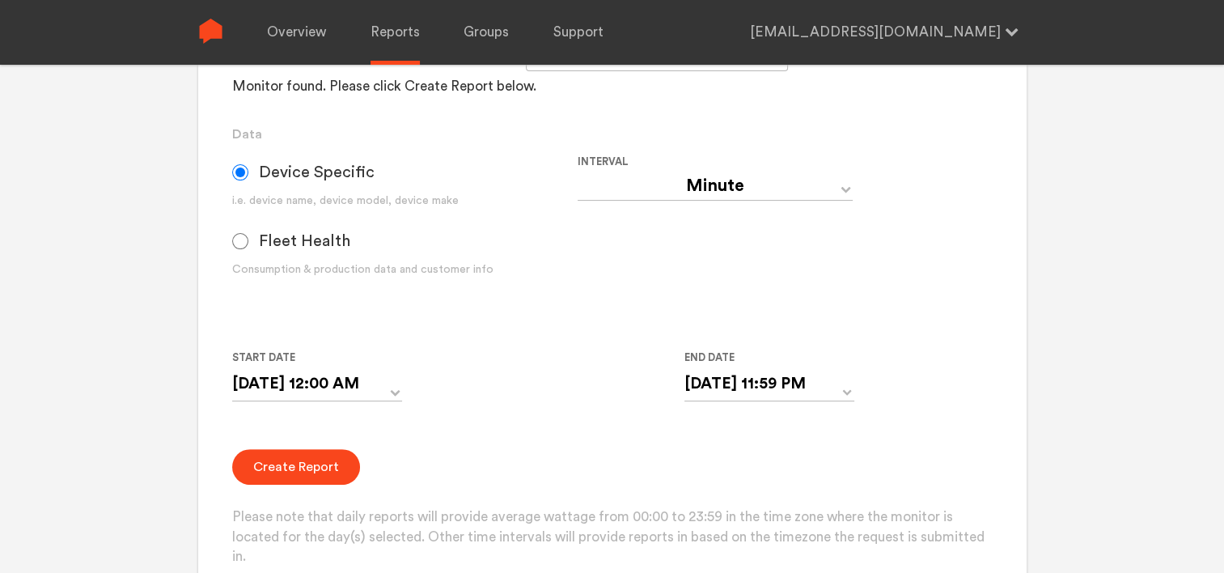
click at [719, 189] on select "Day Year Month Week Hour 30 Minute 15 Minute 5 Minute Minute" at bounding box center [715, 186] width 275 height 29
select select "Day"
click at [578, 172] on select "Day Year Month Week Hour 30 Minute 15 Minute 5 Minute Minute" at bounding box center [715, 186] width 275 height 29
type input "[DATE]"
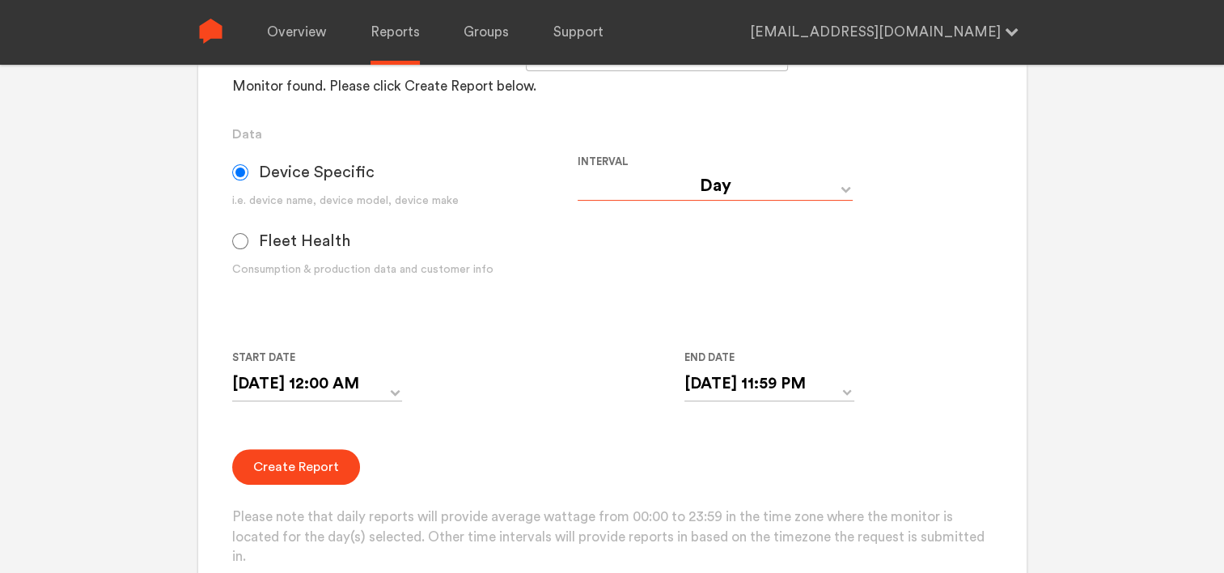
type input "[DATE]"
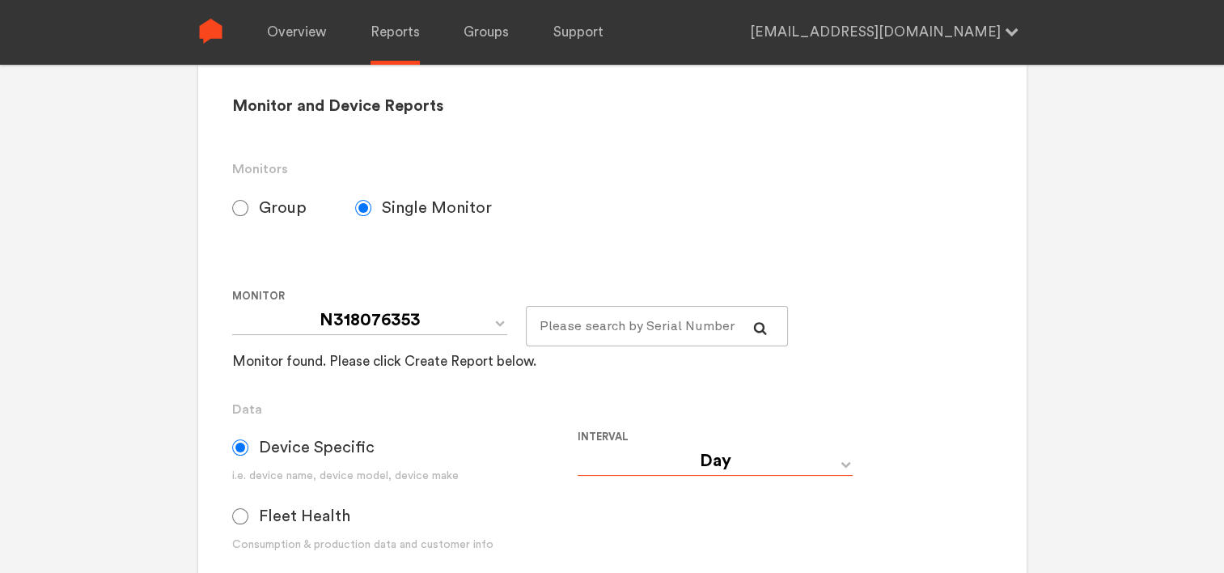
scroll to position [0, 0]
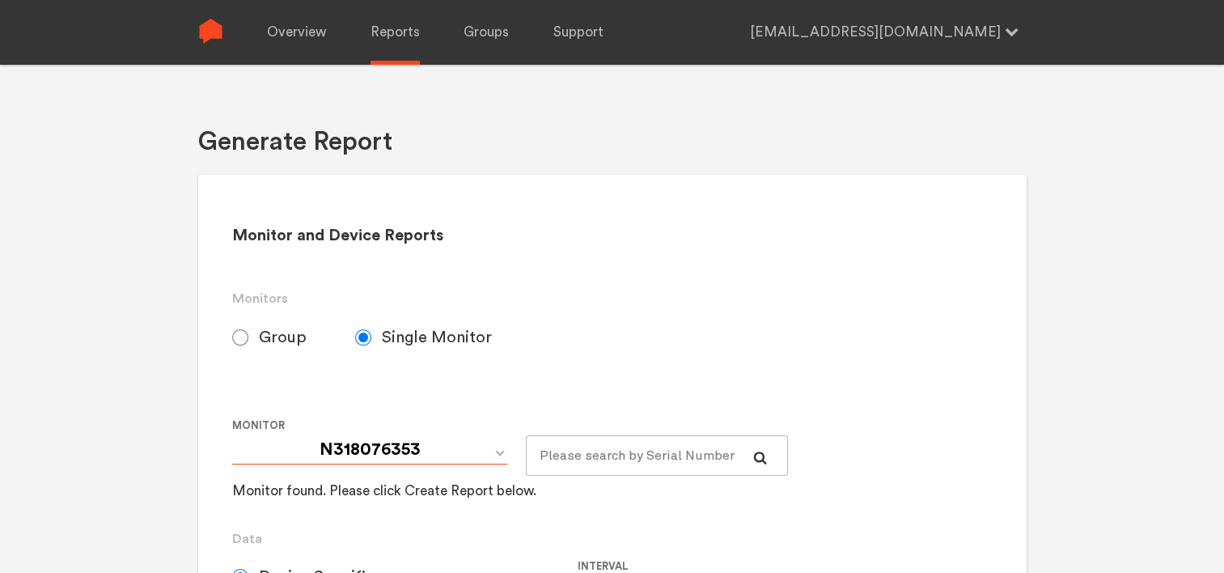
drag, startPoint x: 319, startPoint y: 448, endPoint x: 374, endPoint y: 441, distance: 55.5
click at [362, 441] on select "N318076353" at bounding box center [369, 449] width 275 height 29
click at [422, 446] on select "N318076353" at bounding box center [369, 449] width 275 height 29
click at [263, 323] on label "Group" at bounding box center [293, 337] width 123 height 40
click at [248, 329] on input "Group" at bounding box center [240, 337] width 16 height 16
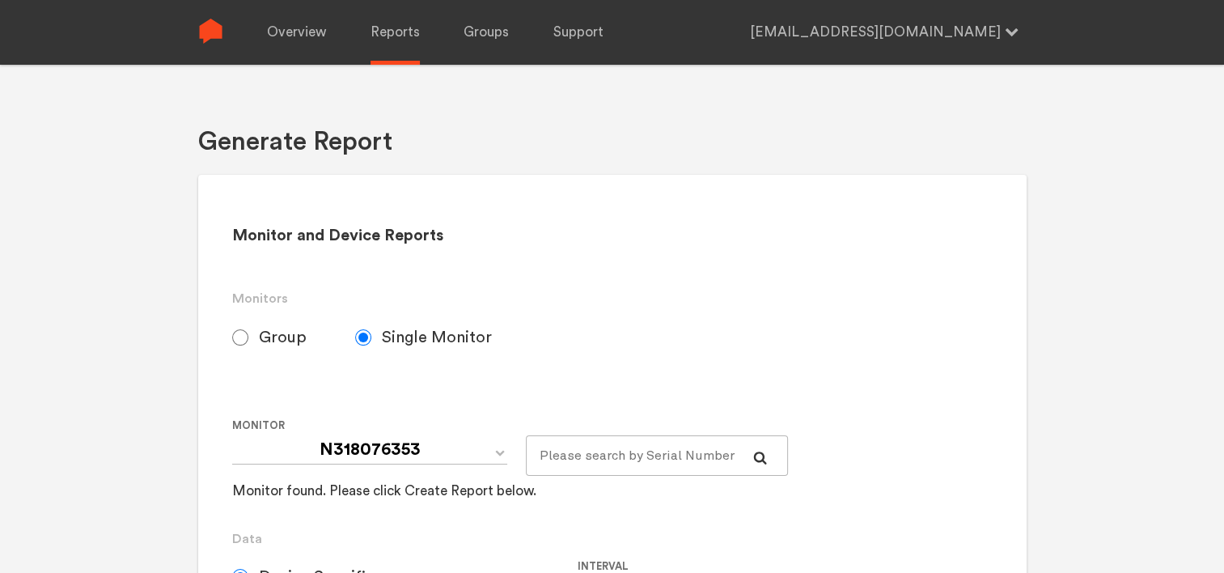
radio input "true"
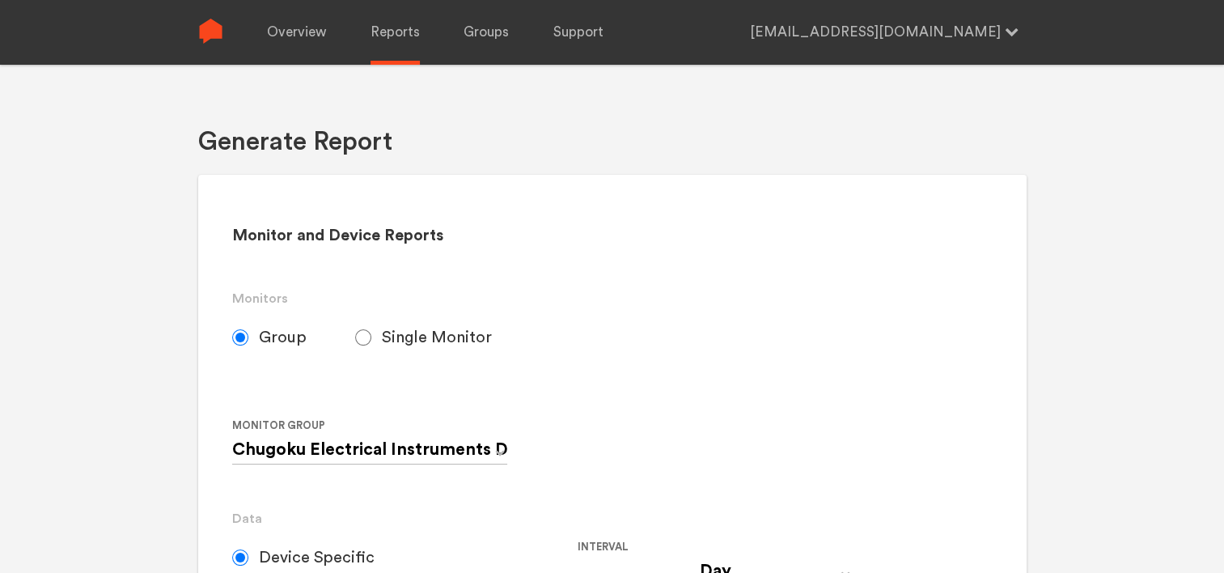
click at [417, 341] on span "Single Monitor" at bounding box center [437, 337] width 110 height 19
click at [371, 341] on input "Single Monitor" at bounding box center [363, 337] width 16 height 16
radio input "true"
radio input "false"
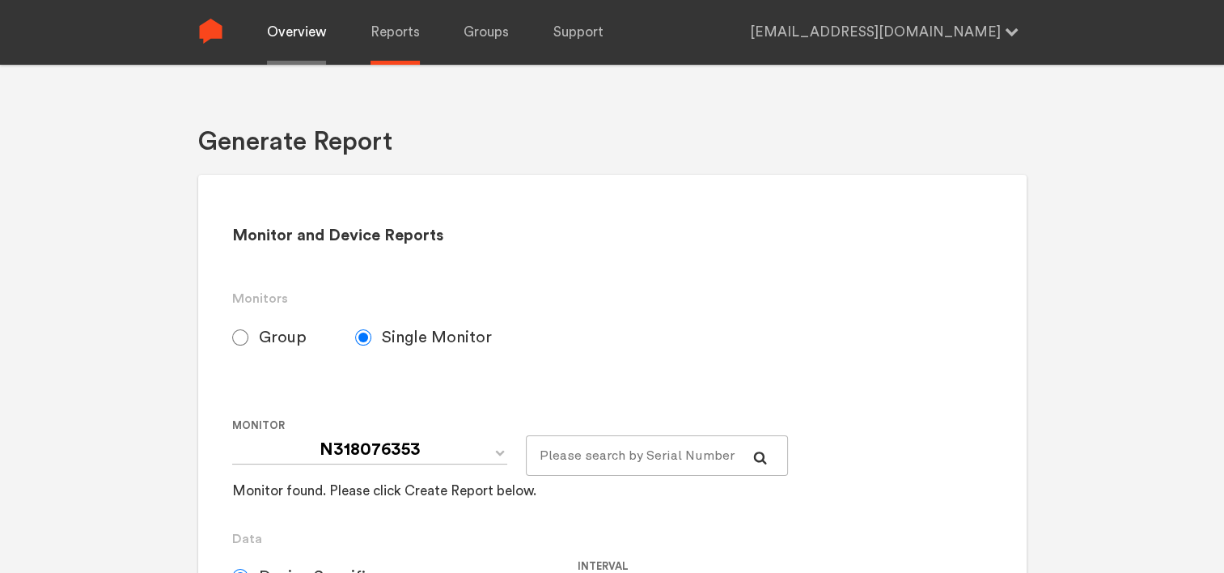
click at [320, 33] on link "Overview" at bounding box center [296, 32] width 59 height 65
